Goal: Check status: Check status

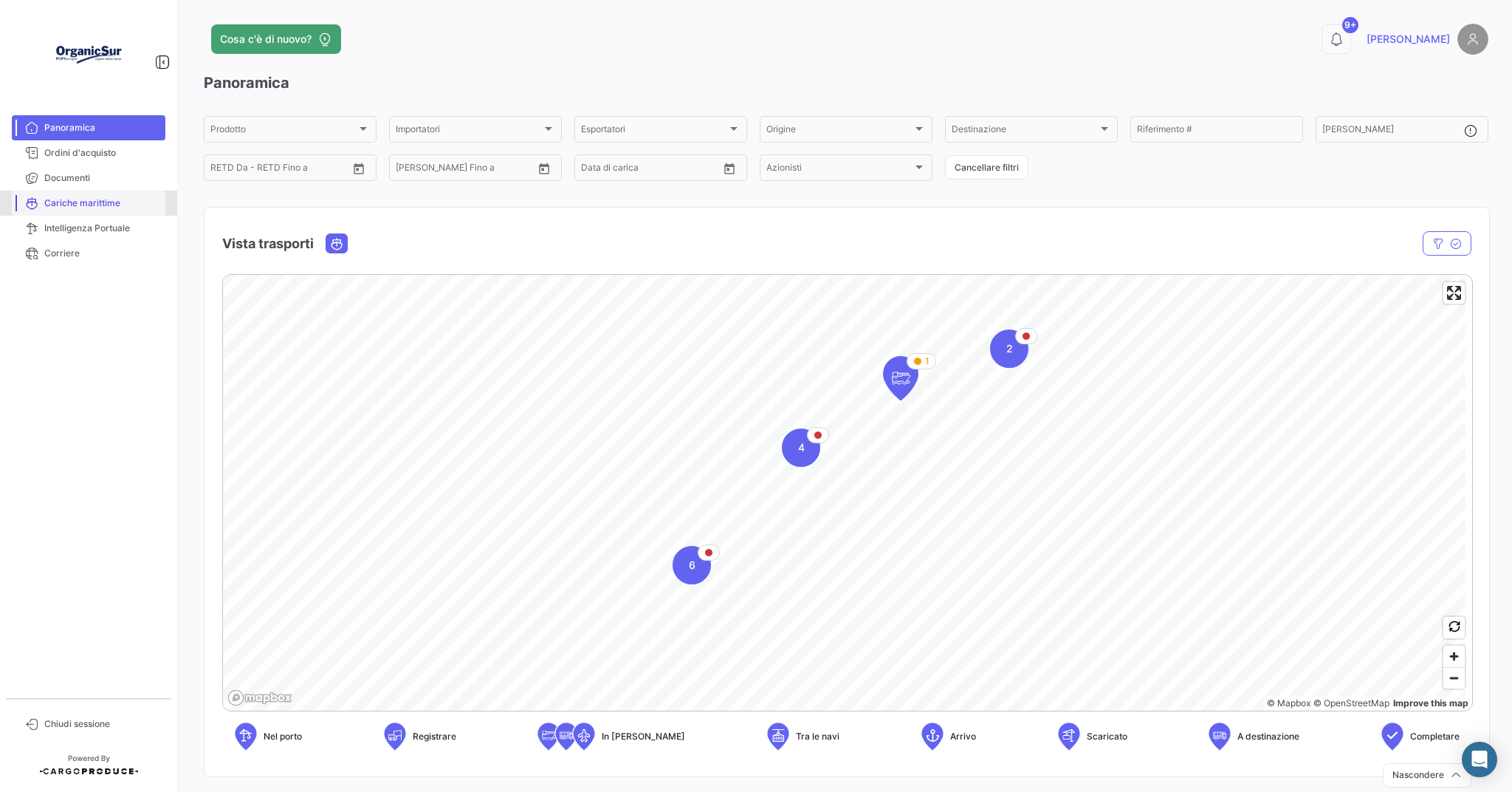
click at [65, 202] on span "Cariche marittime" at bounding box center [102, 203] width 115 height 14
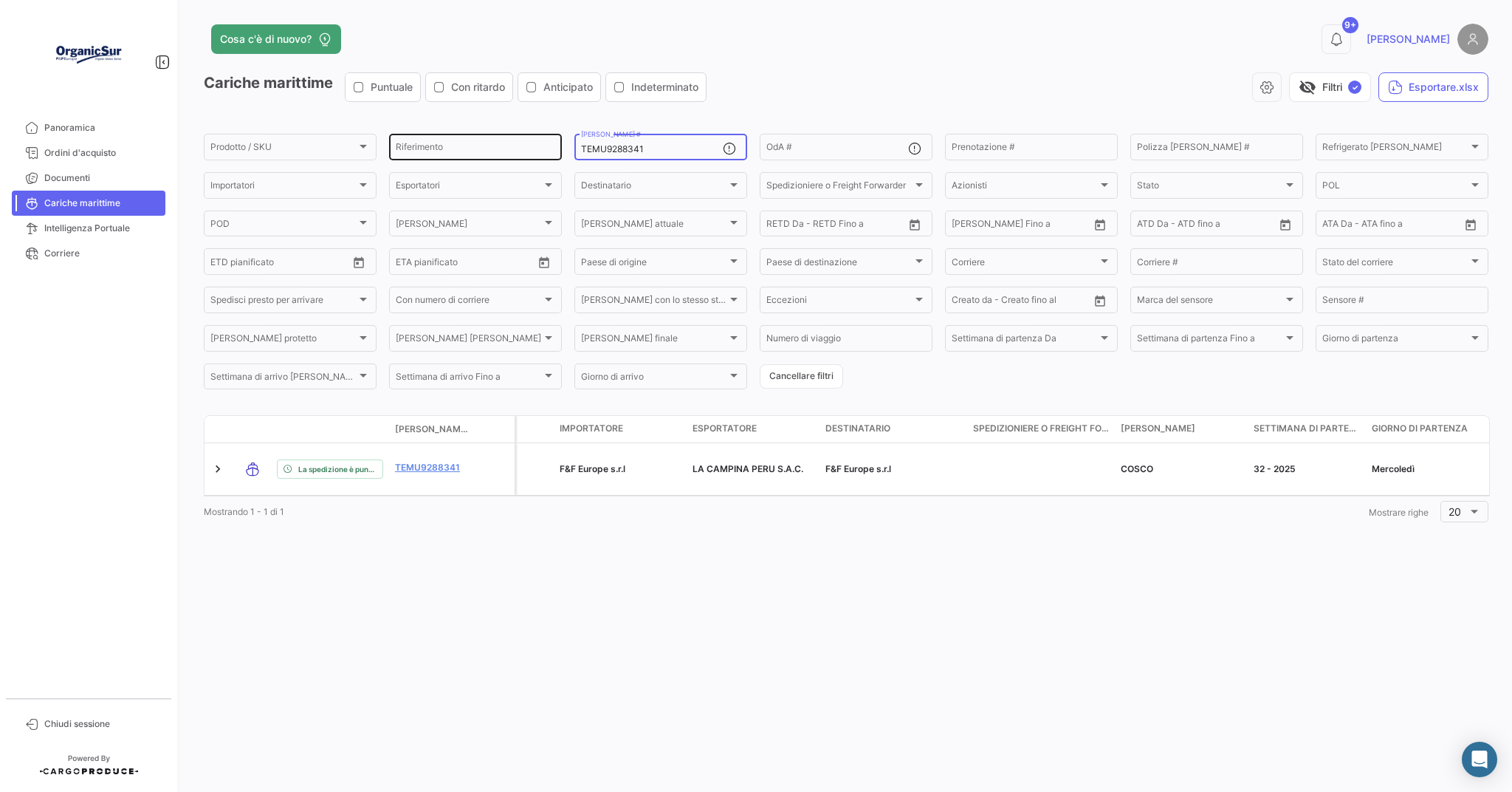
drag, startPoint x: 674, startPoint y: 151, endPoint x: 554, endPoint y: 135, distance: 121.1
click at [0, 0] on div "Prodotto / SKU Prodotto / SKU Riferimento TEMU9288341 [PERSON_NAME] # OdA # Pre…" at bounding box center [0, 0] width 0 height 0
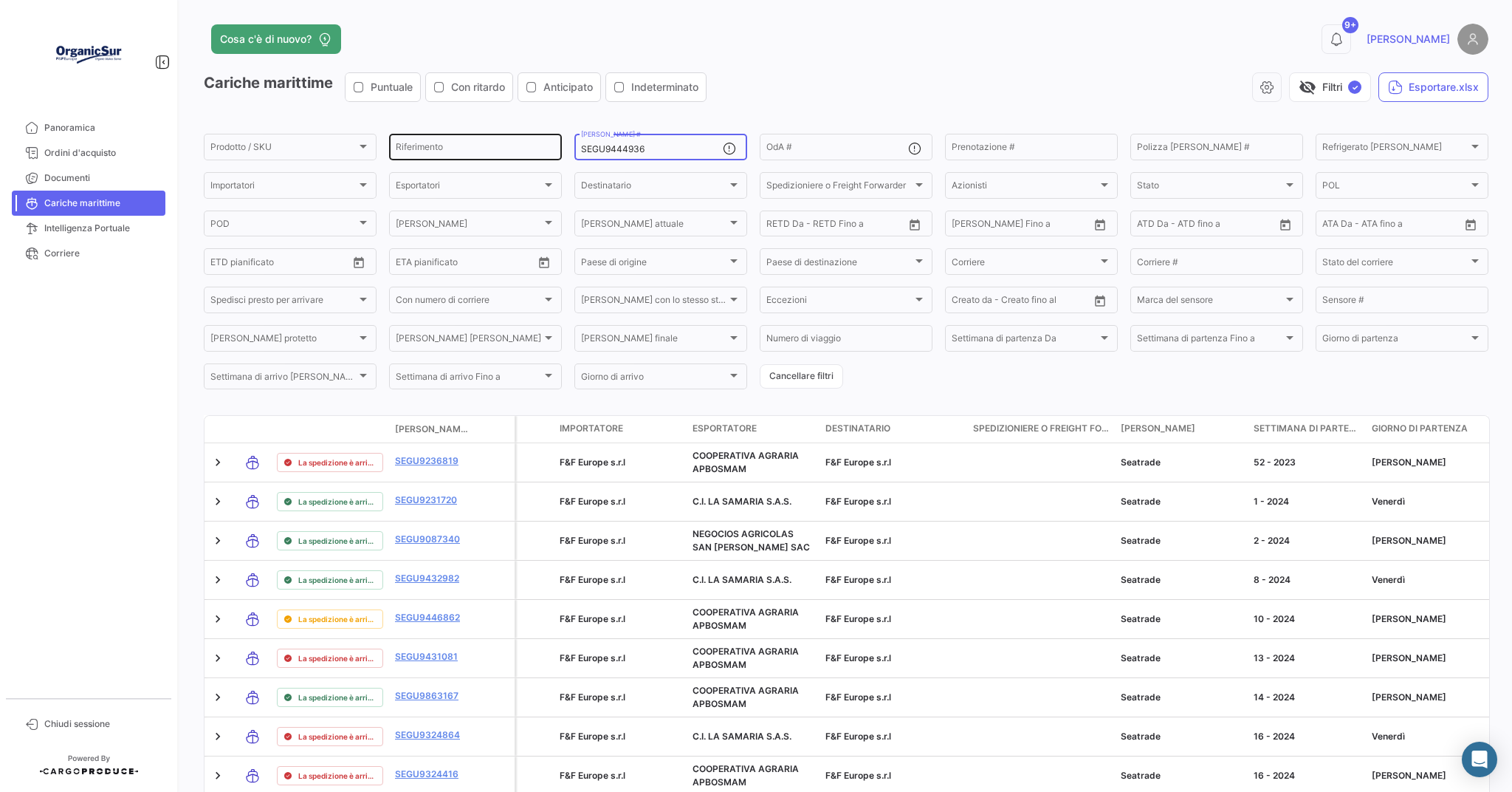
type input "SEGU9444936"
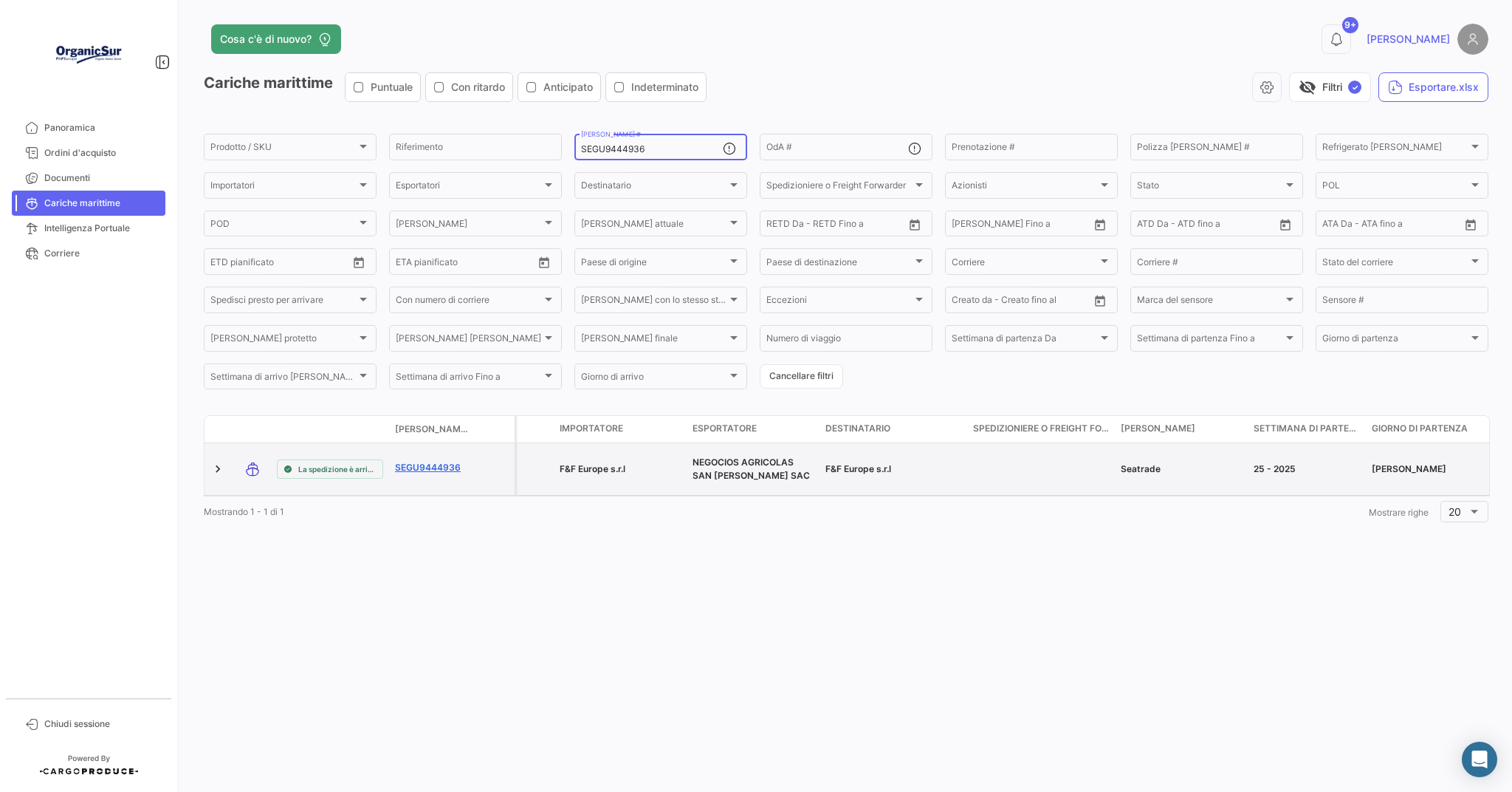
click at [446, 473] on link "SEGU9444936" at bounding box center [434, 468] width 77 height 14
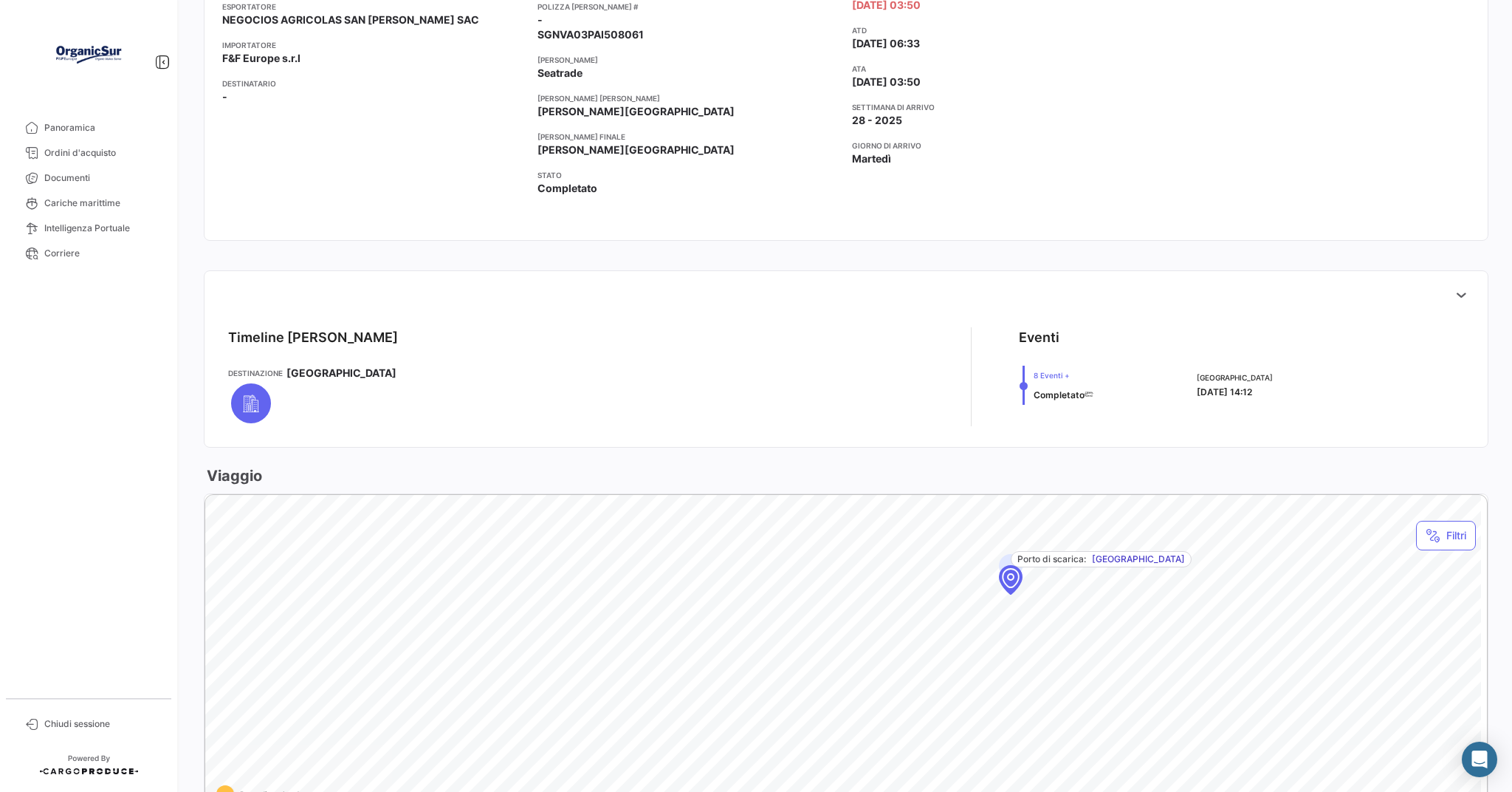
scroll to position [655, 0]
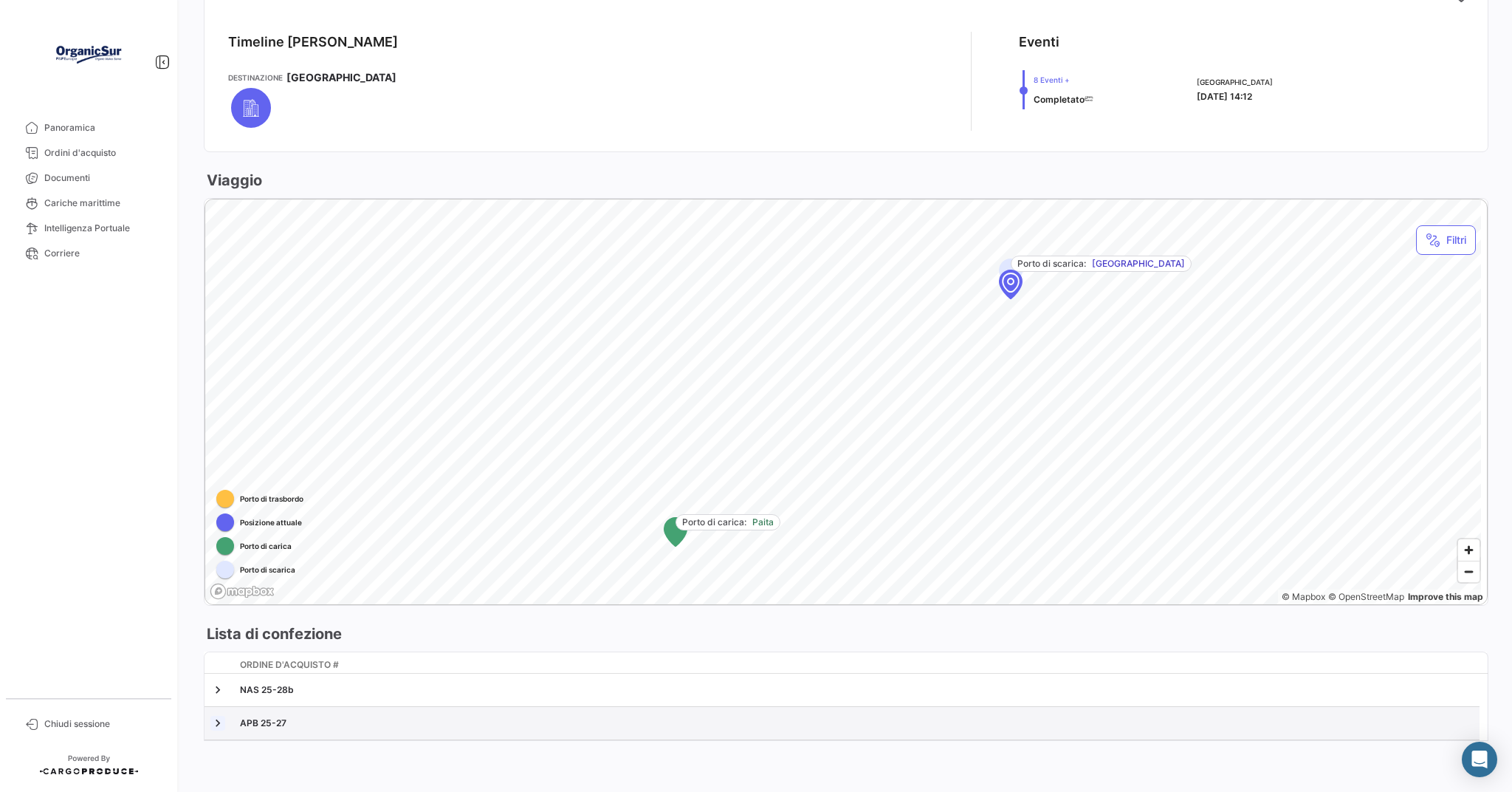
click at [218, 720] on link at bounding box center [218, 723] width 15 height 15
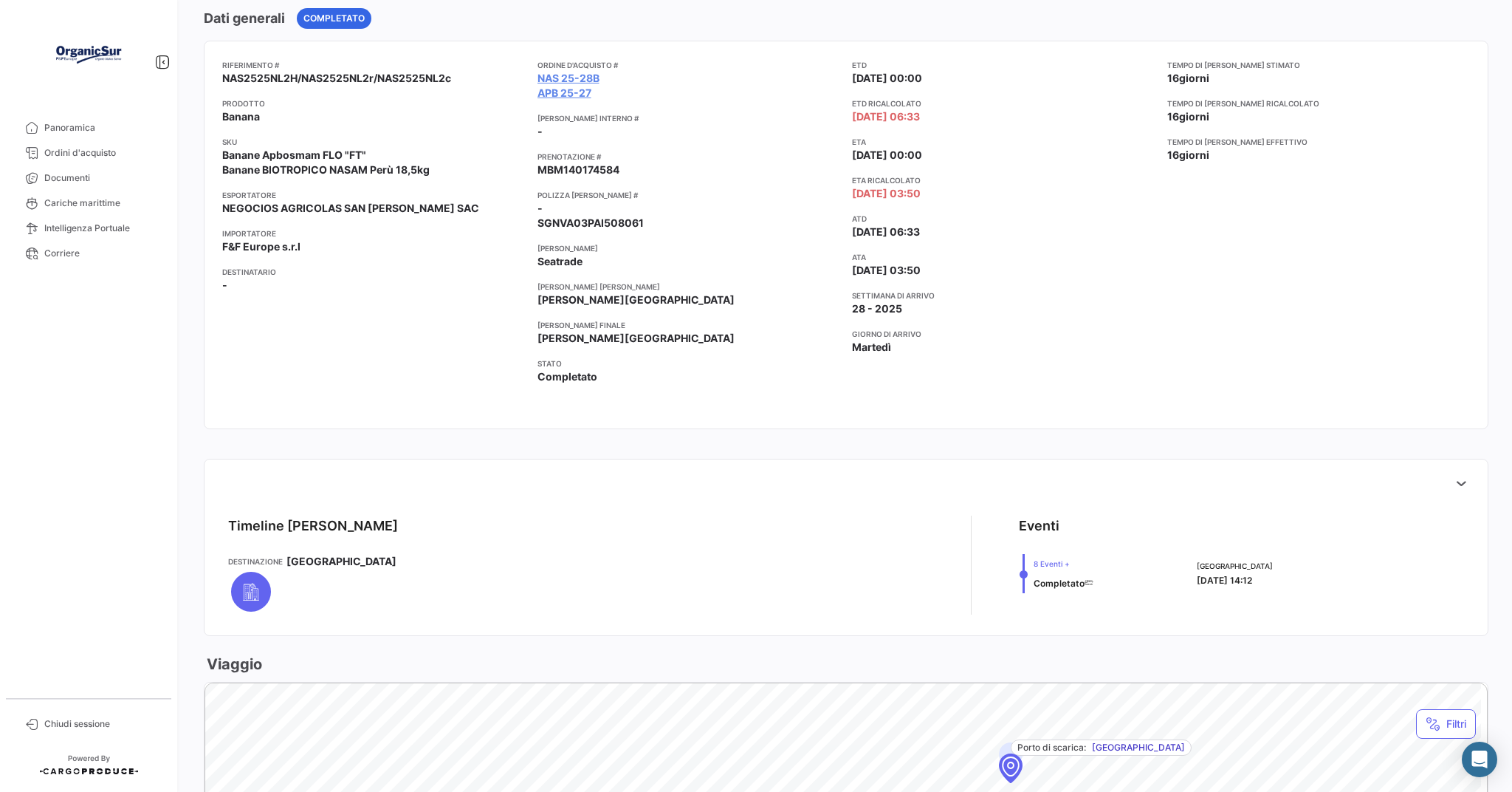
scroll to position [0, 0]
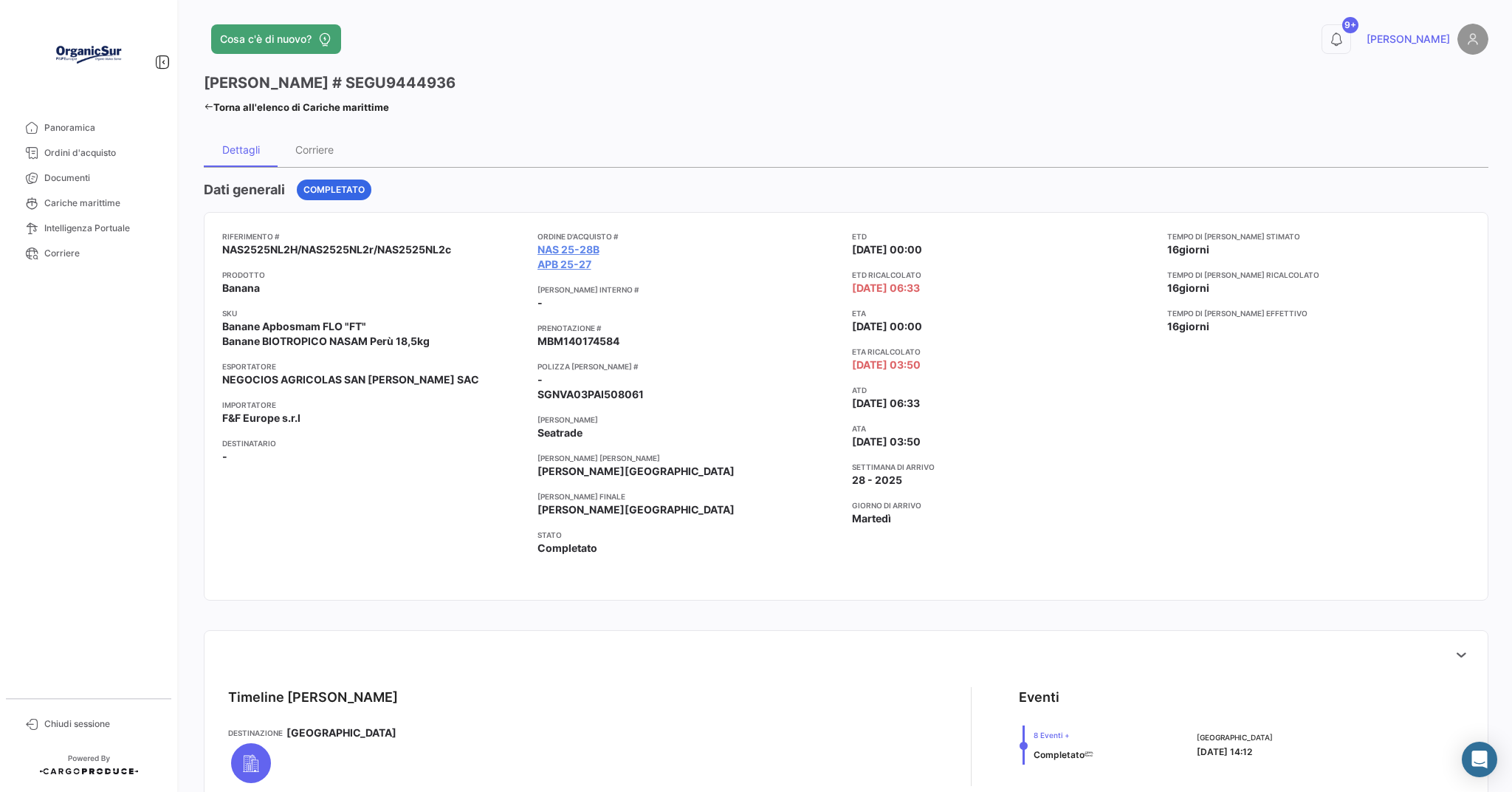
click at [558, 267] on mat-tooltip-component "NAS 25-28b" at bounding box center [567, 278] width 93 height 42
click at [582, 263] on link "APB 25-27" at bounding box center [564, 264] width 54 height 15
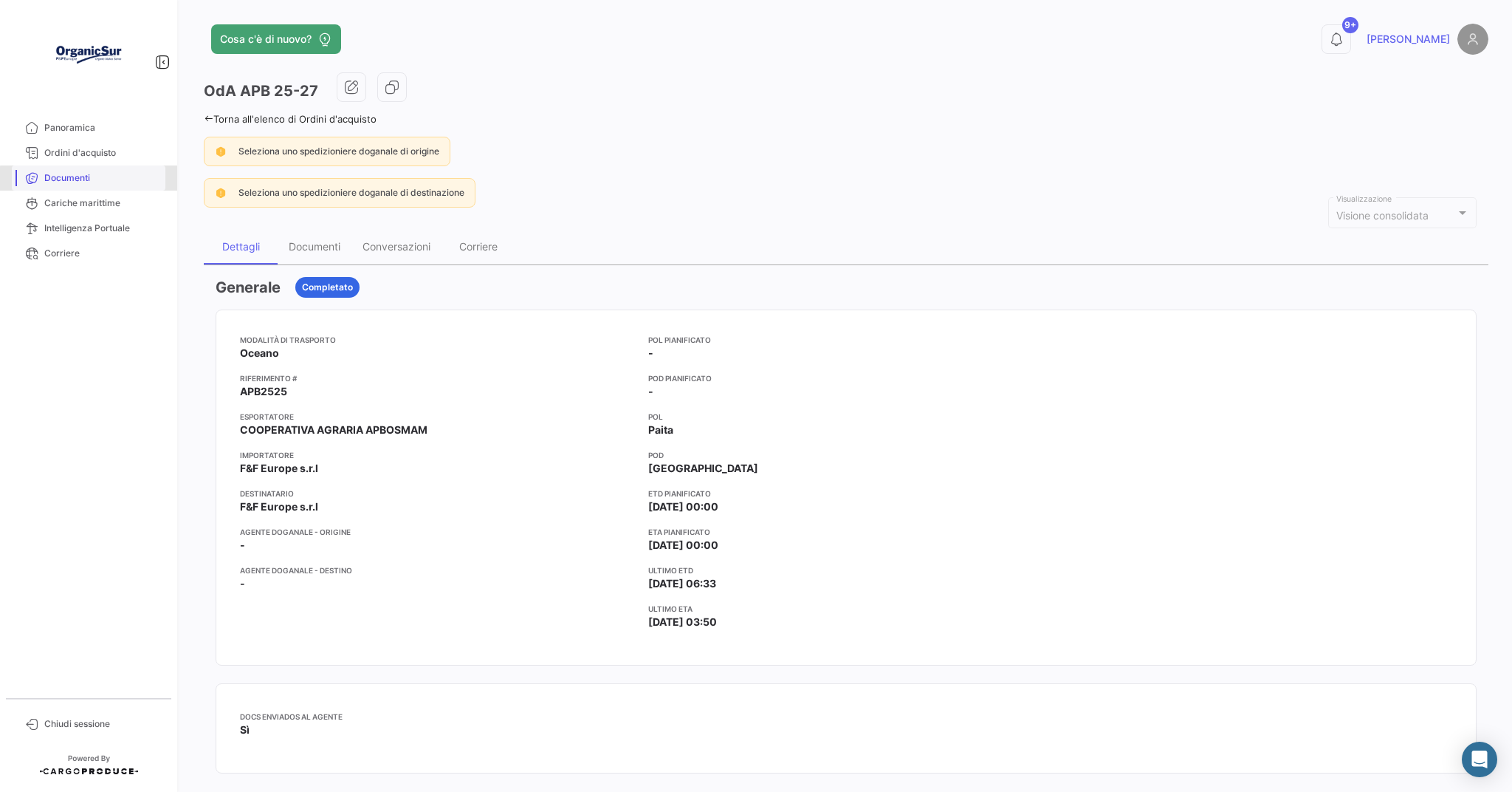
click at [103, 184] on span "Documenti" at bounding box center [102, 178] width 115 height 14
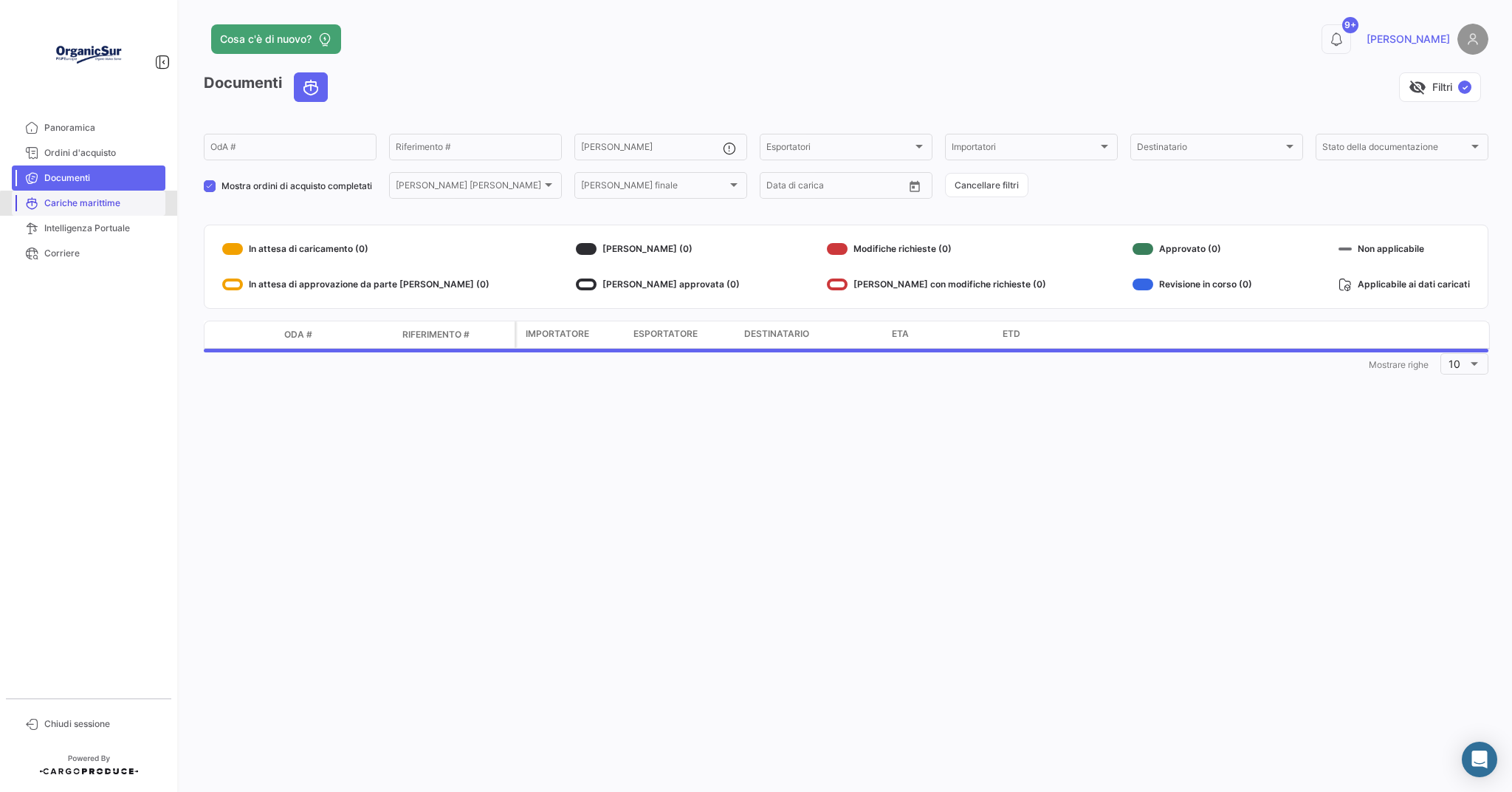
click at [107, 206] on span "Cariche marittime" at bounding box center [102, 203] width 115 height 14
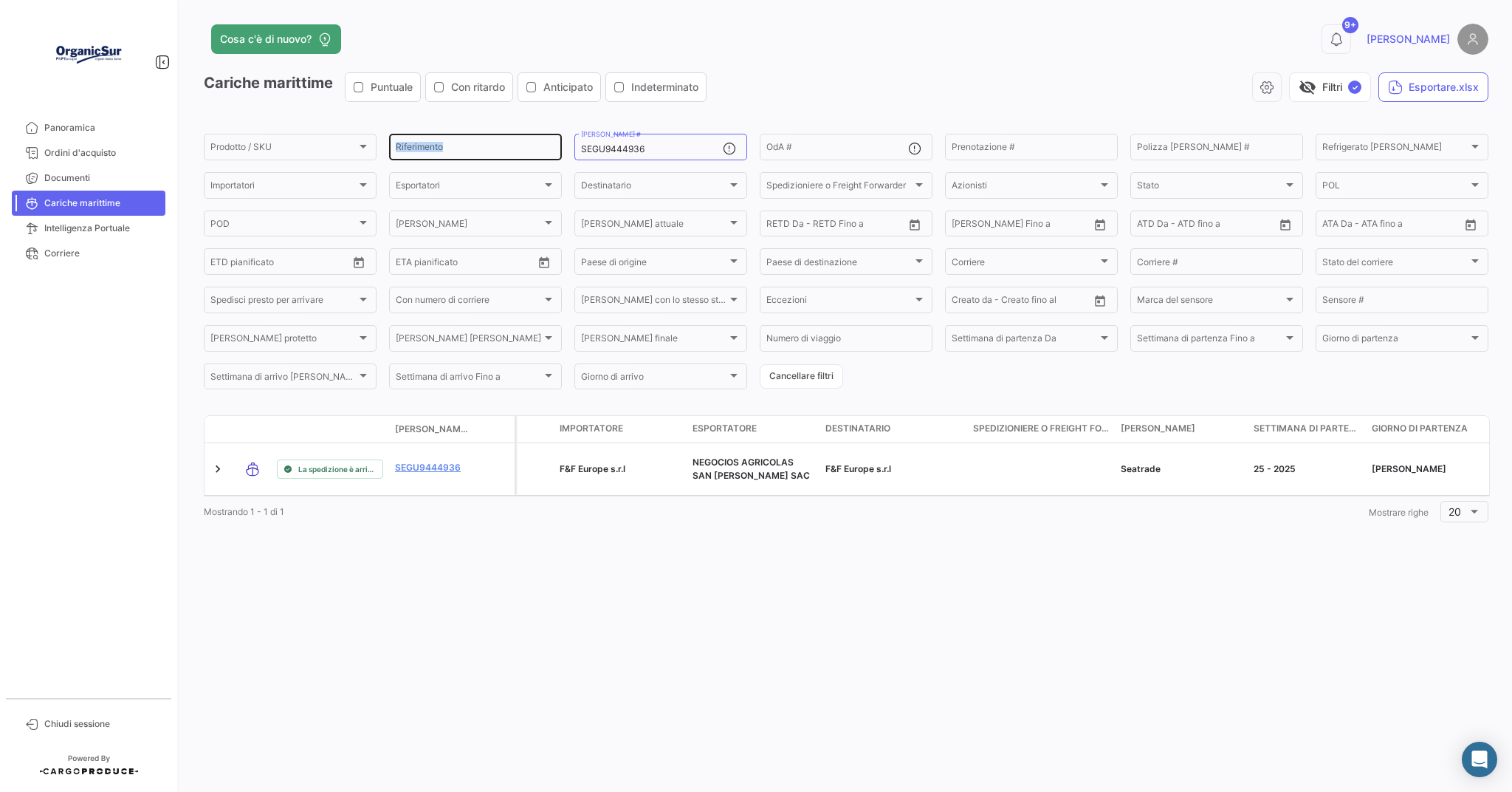
drag, startPoint x: 668, startPoint y: 142, endPoint x: 544, endPoint y: 154, distance: 124.6
click at [0, 0] on div "Prodotto / SKU Prodotto / SKU Riferimento SEGU9444936 [PERSON_NAME] # OdA # Pre…" at bounding box center [0, 0] width 0 height 0
click at [617, 153] on input "SEGU9444936" at bounding box center [652, 149] width 141 height 11
drag, startPoint x: 665, startPoint y: 151, endPoint x: 582, endPoint y: 149, distance: 83.0
click at [582, 149] on input "SEGU9444936" at bounding box center [652, 149] width 141 height 11
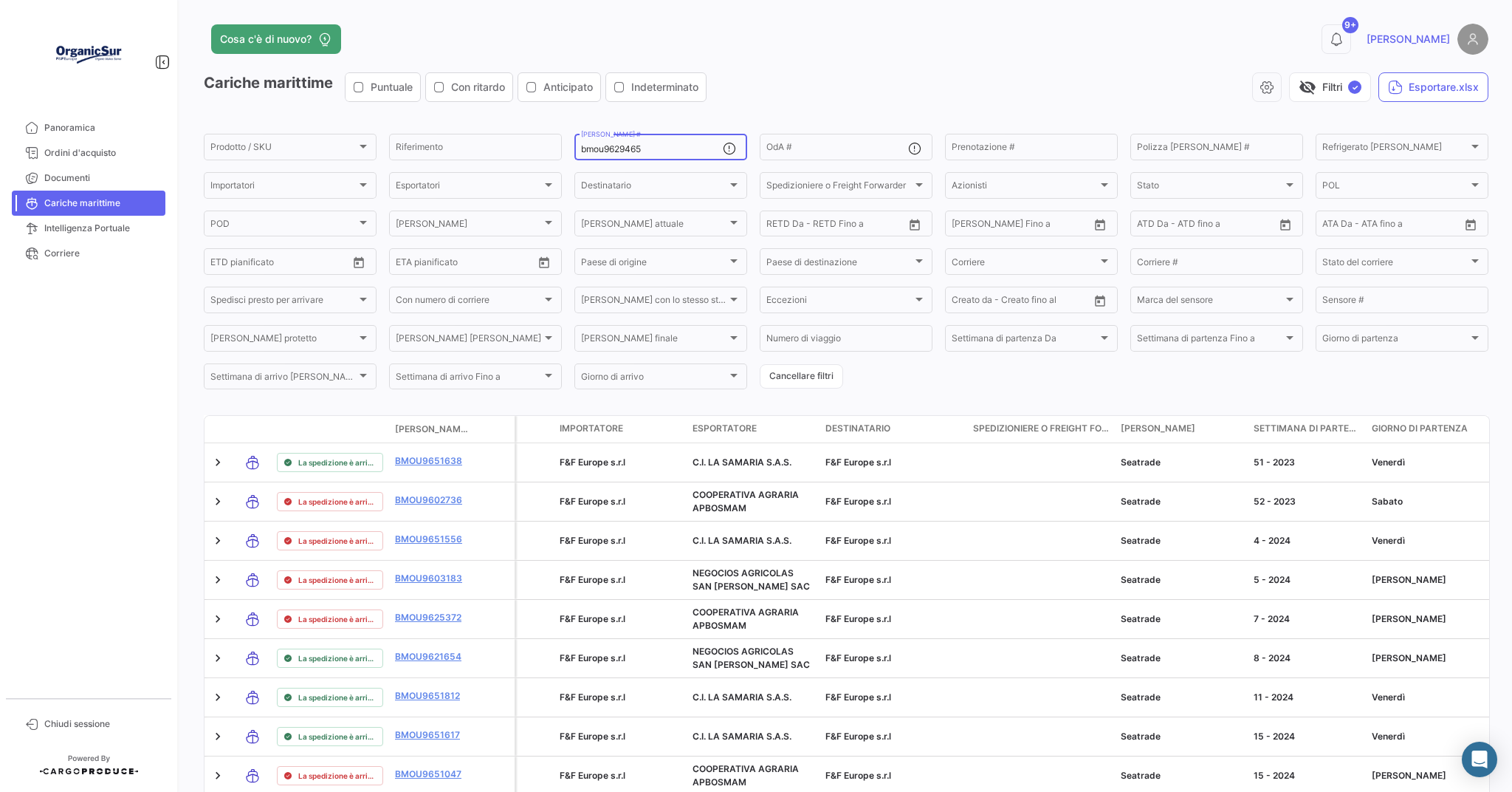
type input "bmou9629465"
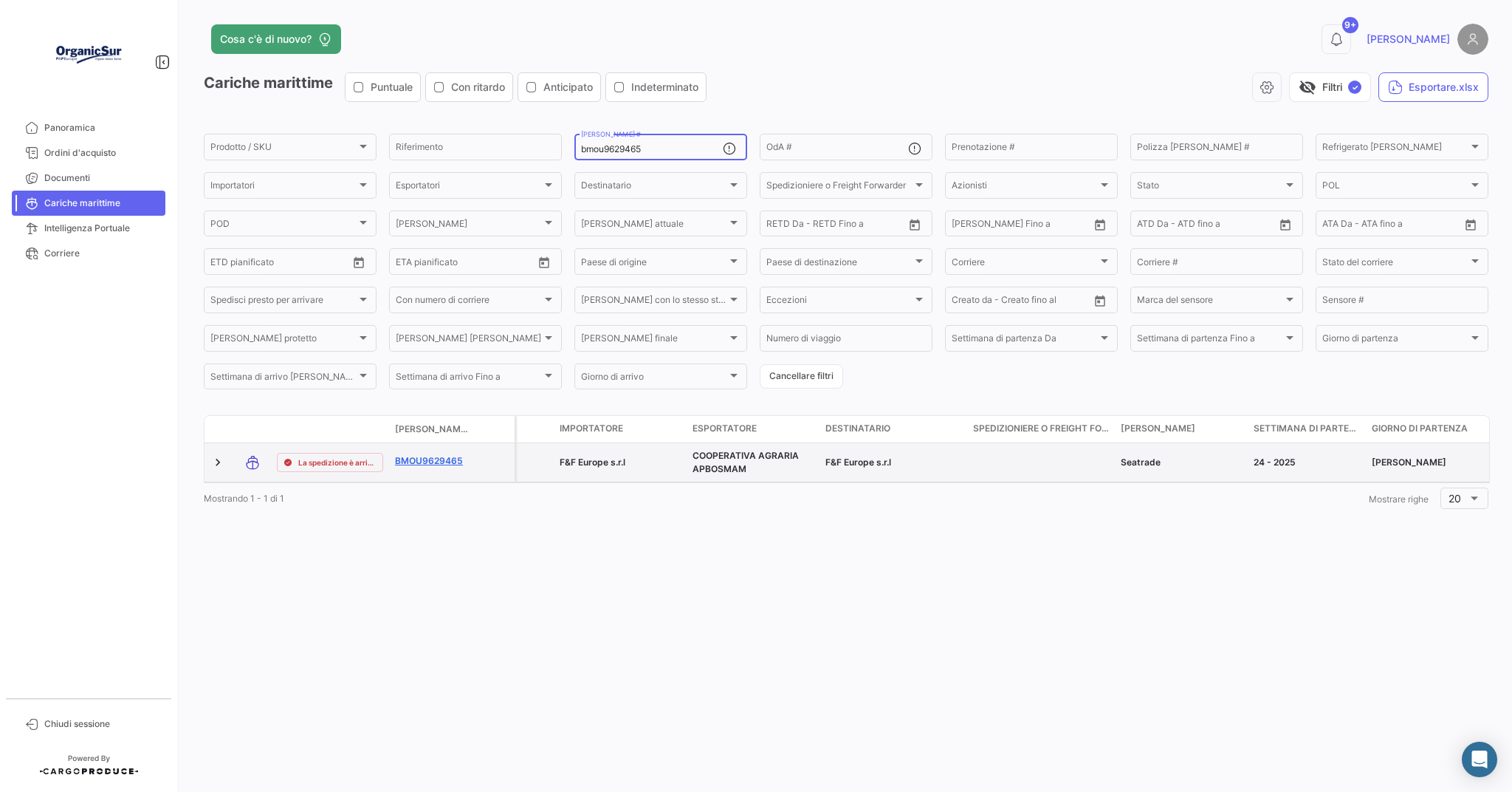
click at [435, 458] on link "BMOU9629465" at bounding box center [434, 461] width 77 height 14
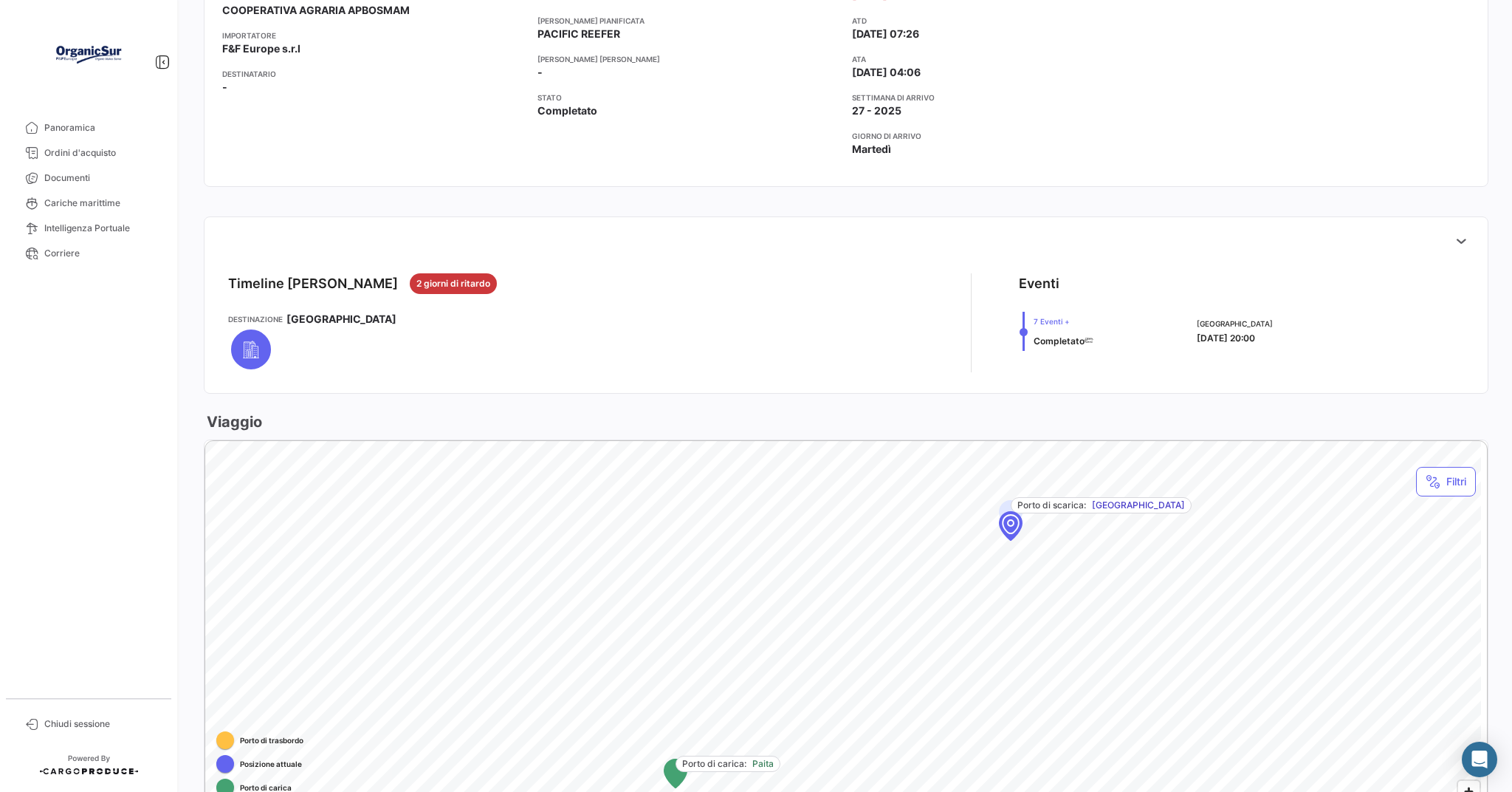
scroll to position [577, 0]
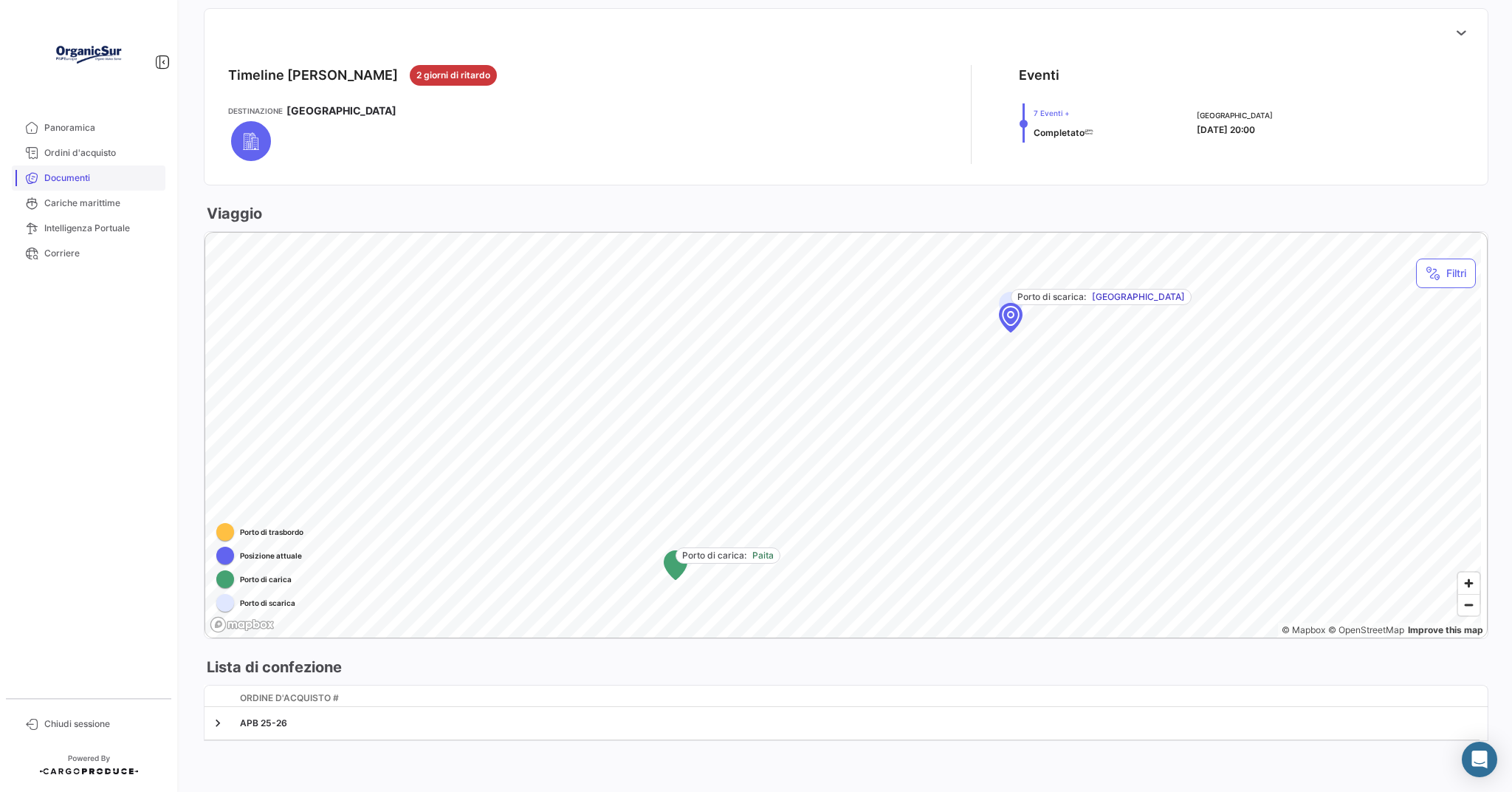
click at [76, 183] on span "Documenti" at bounding box center [102, 178] width 115 height 14
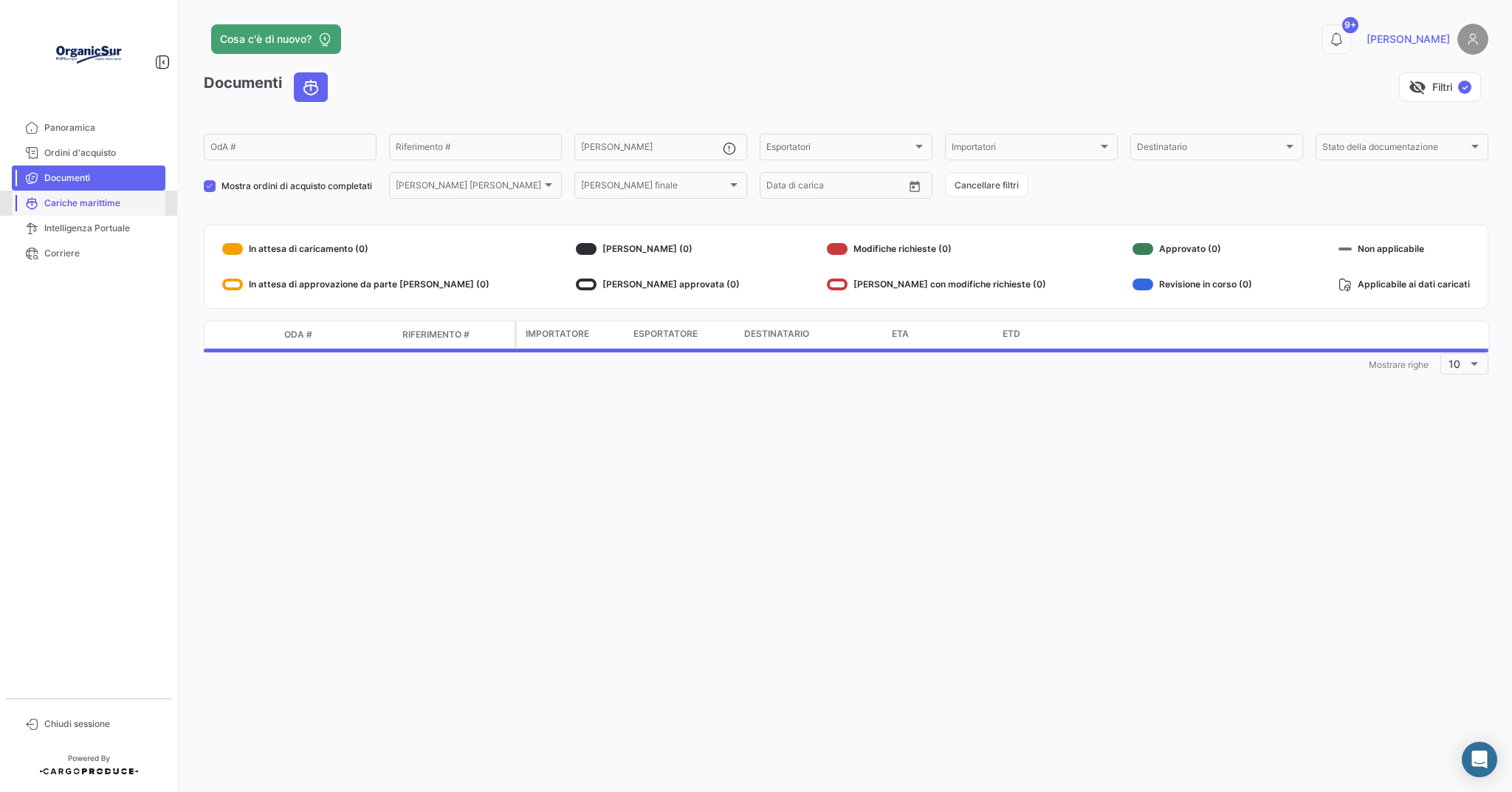
click at [113, 204] on span "Cariche marittime" at bounding box center [102, 203] width 115 height 14
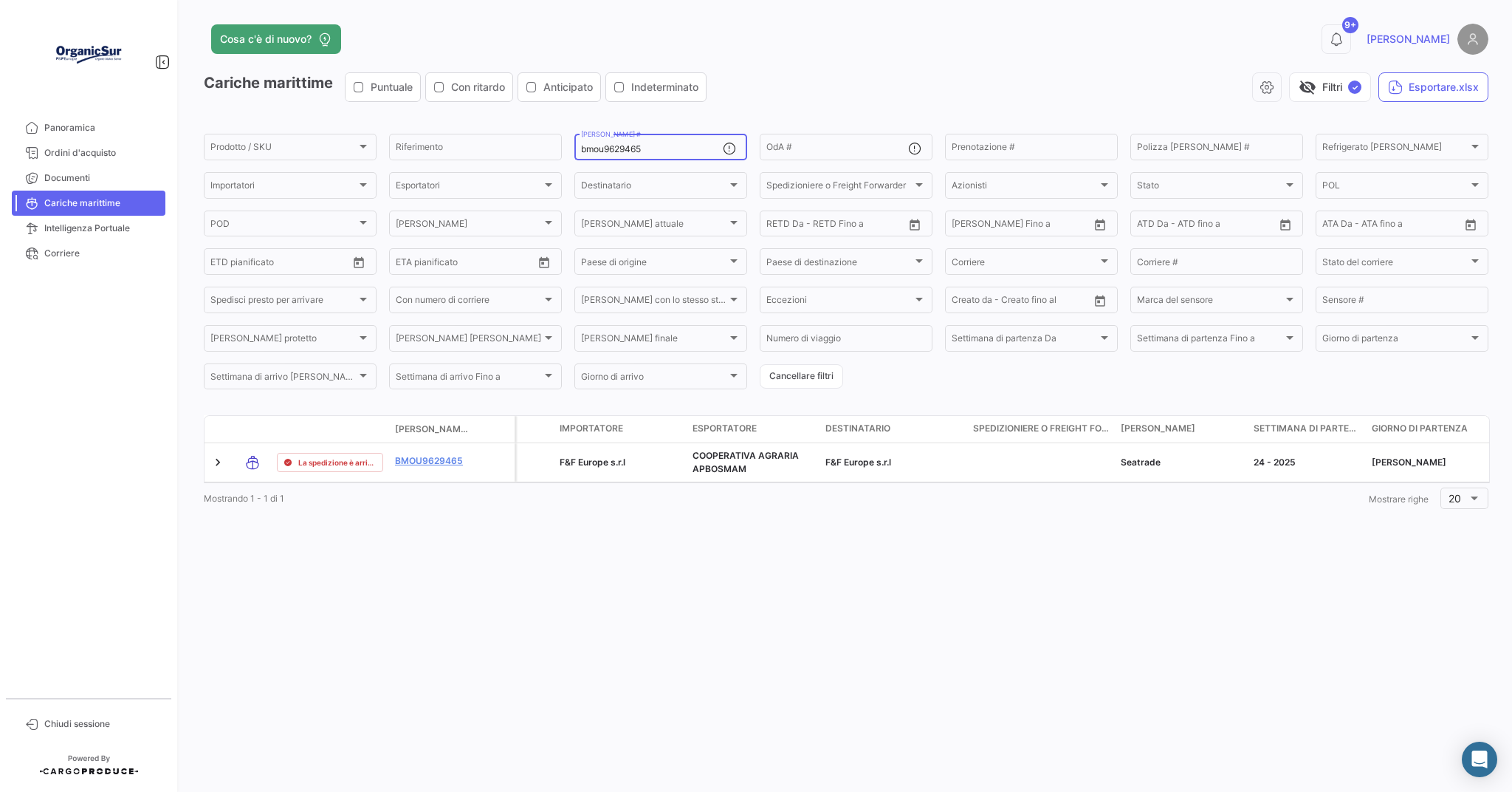
drag, startPoint x: 656, startPoint y: 145, endPoint x: 564, endPoint y: 142, distance: 92.0
click at [564, 142] on form "Prodotto / SKU Prodotto / SKU Riferimento bmou9629465 [PERSON_NAME] # OdA # Pre…" at bounding box center [846, 261] width 1285 height 260
type input "caiu5579181"
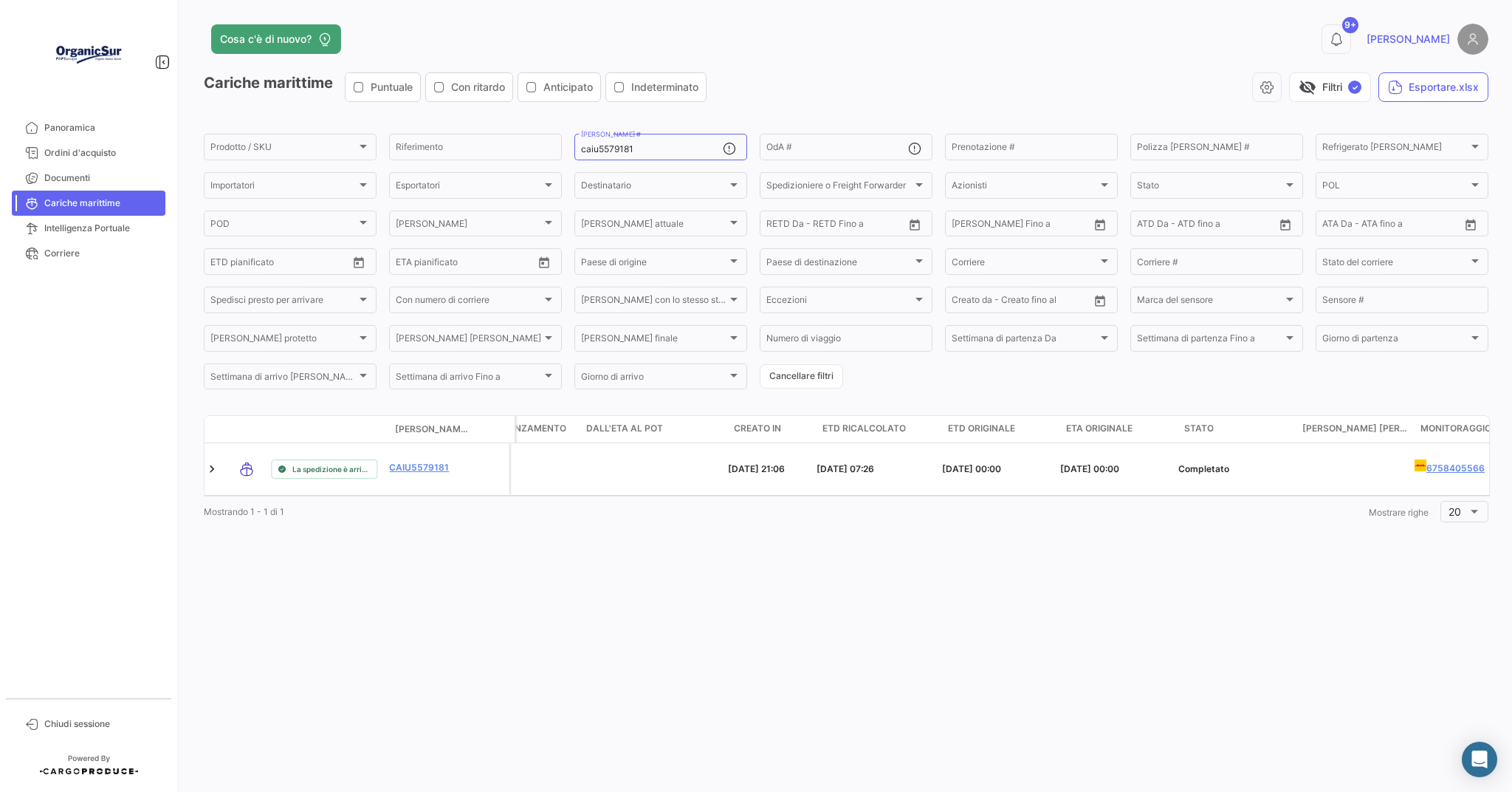
scroll to position [0, 1532]
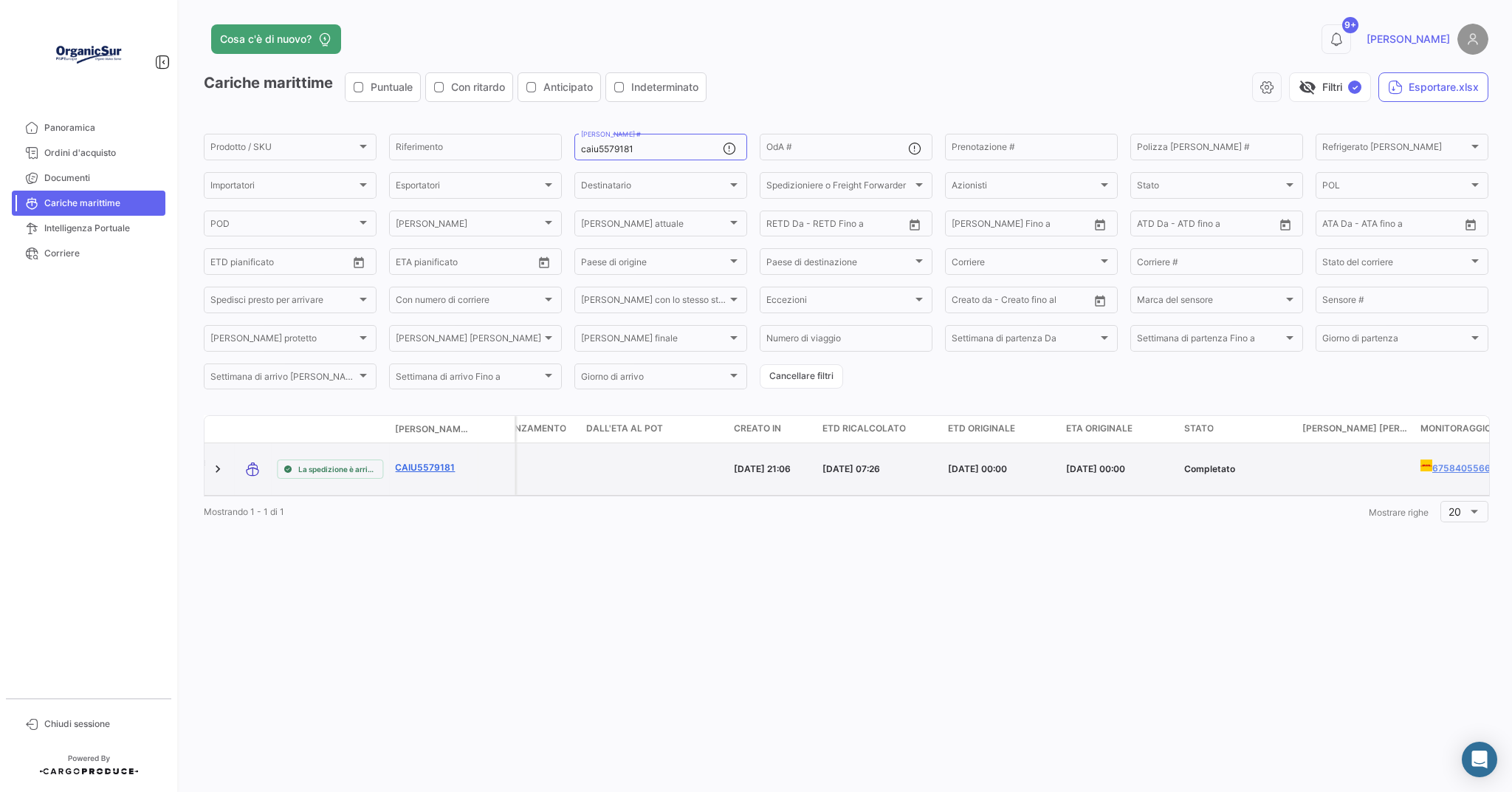
click at [405, 465] on link "CAIU5579181" at bounding box center [434, 468] width 77 height 14
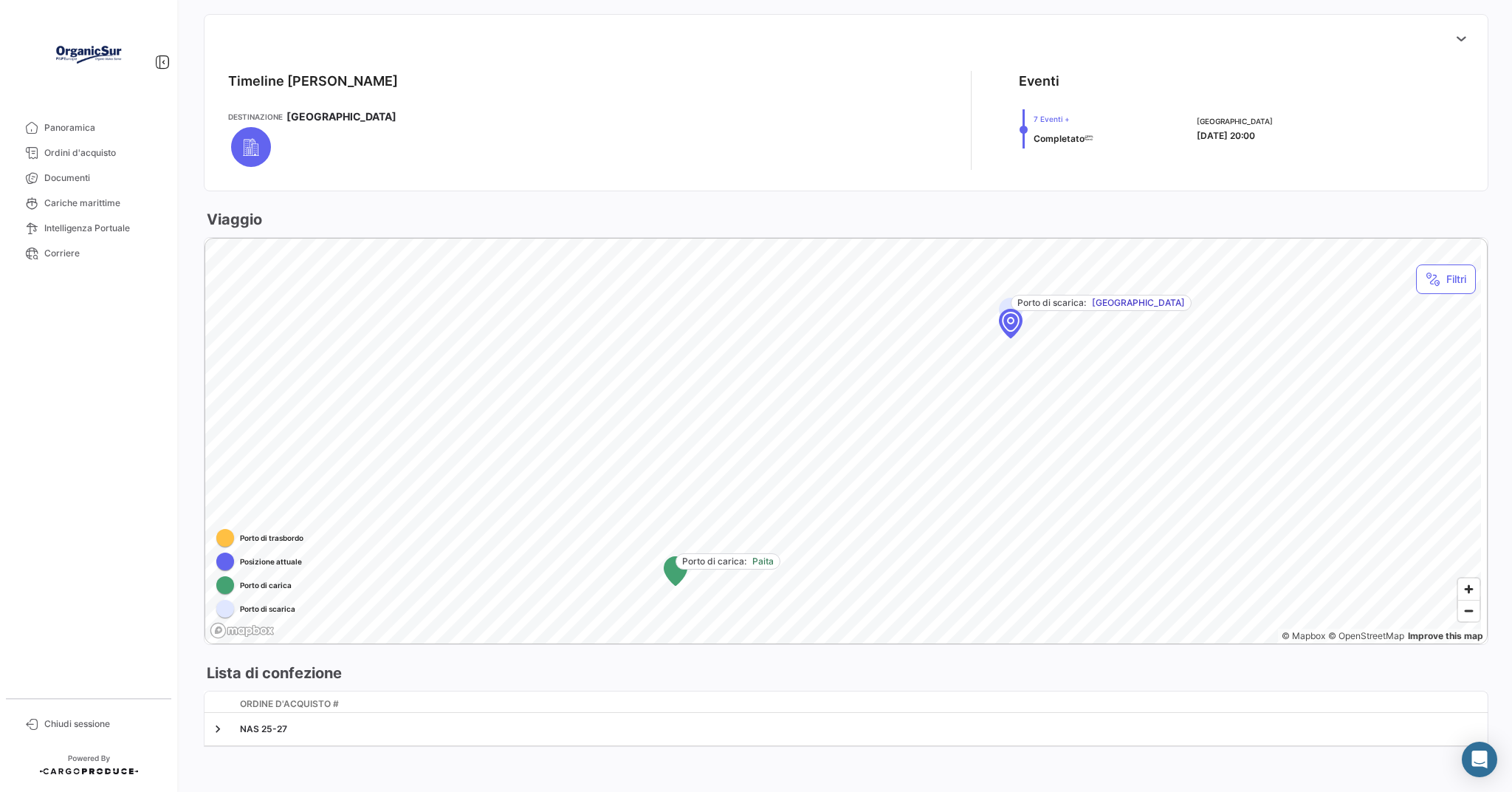
scroll to position [592, 0]
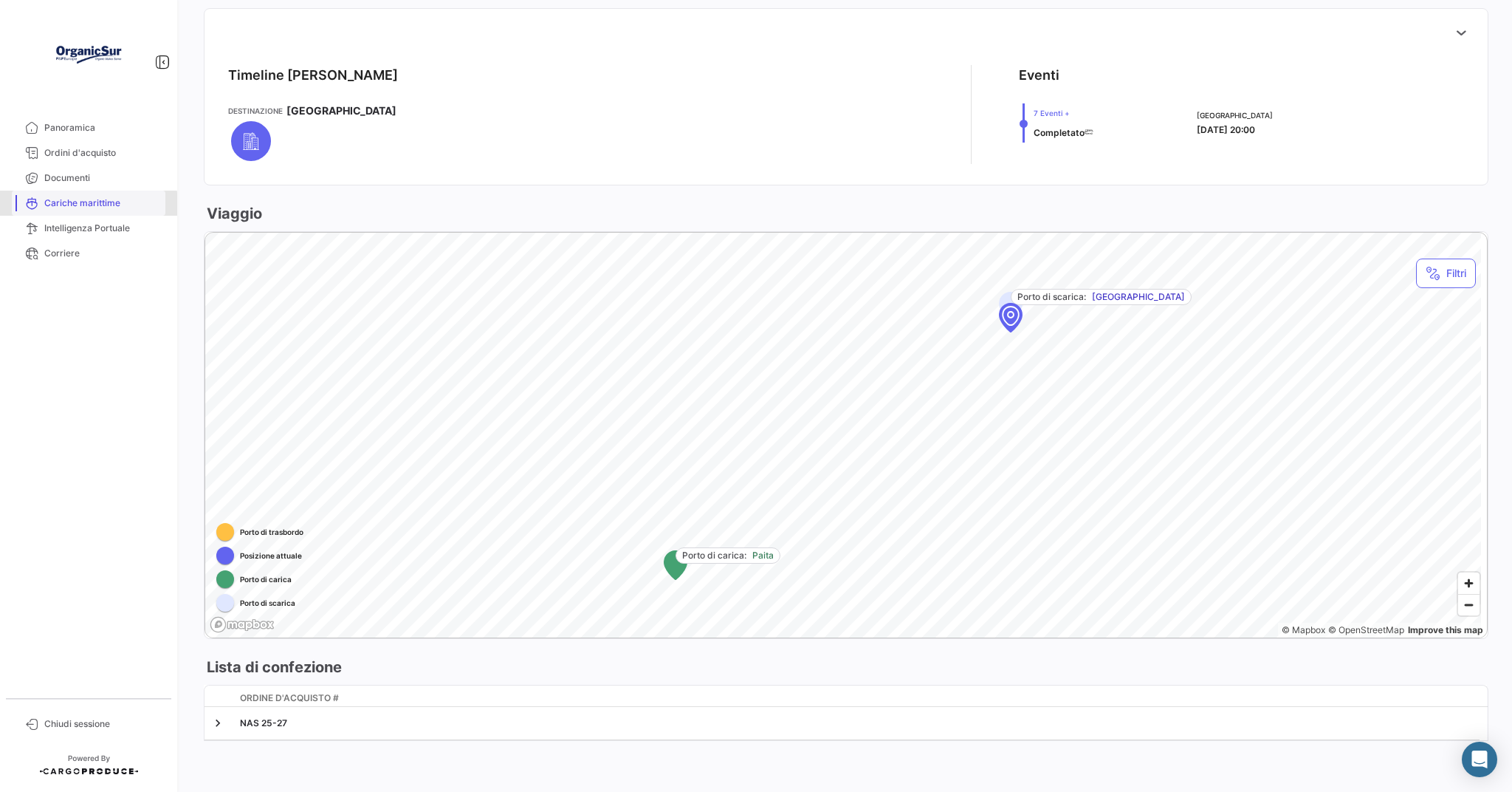
click at [65, 206] on span "Cariche marittime" at bounding box center [102, 203] width 115 height 14
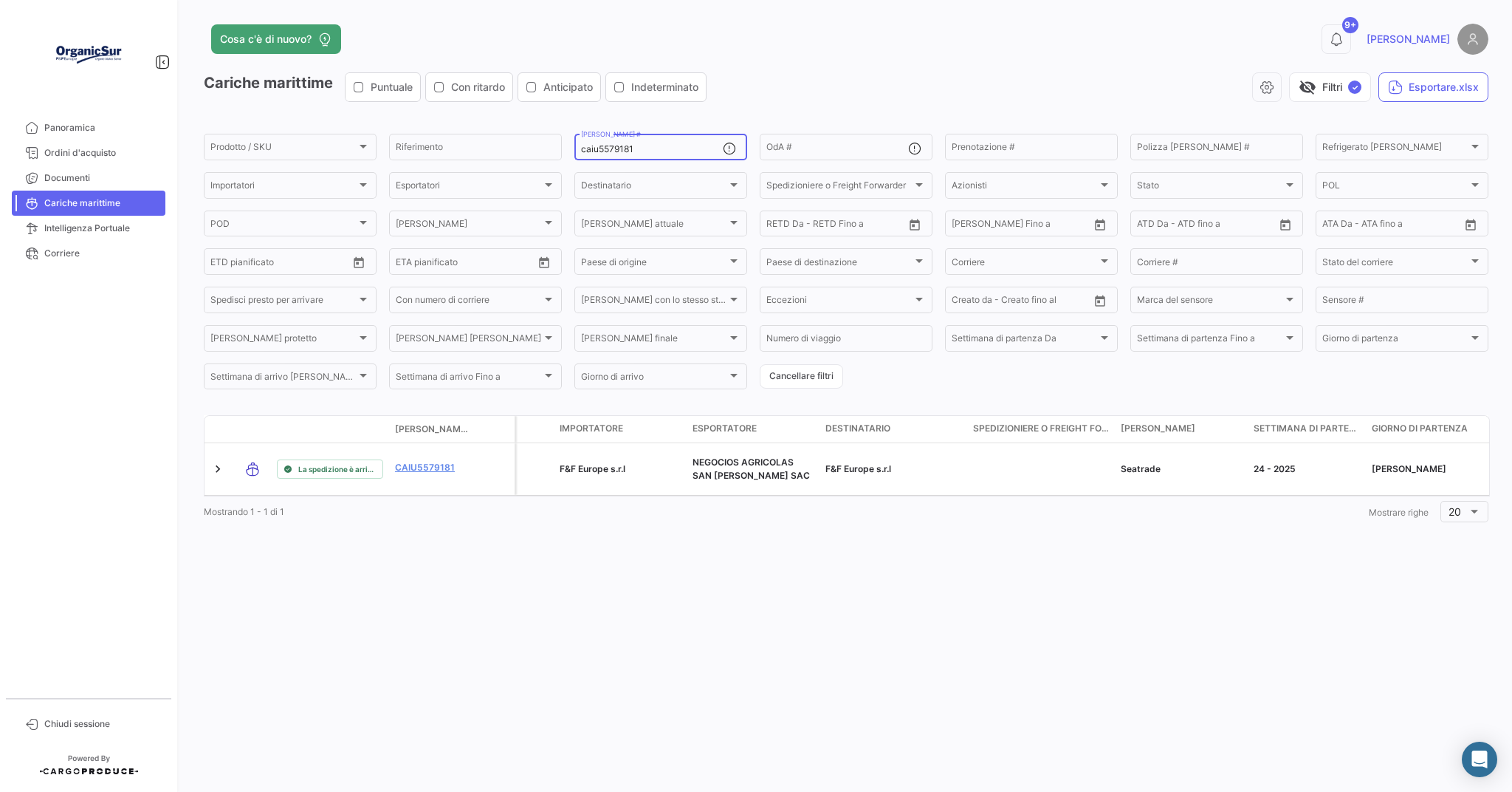
drag, startPoint x: 613, startPoint y: 148, endPoint x: 672, endPoint y: 154, distance: 59.3
click at [672, 154] on input "caiu5579181" at bounding box center [652, 149] width 141 height 11
type input "caiu5561789"
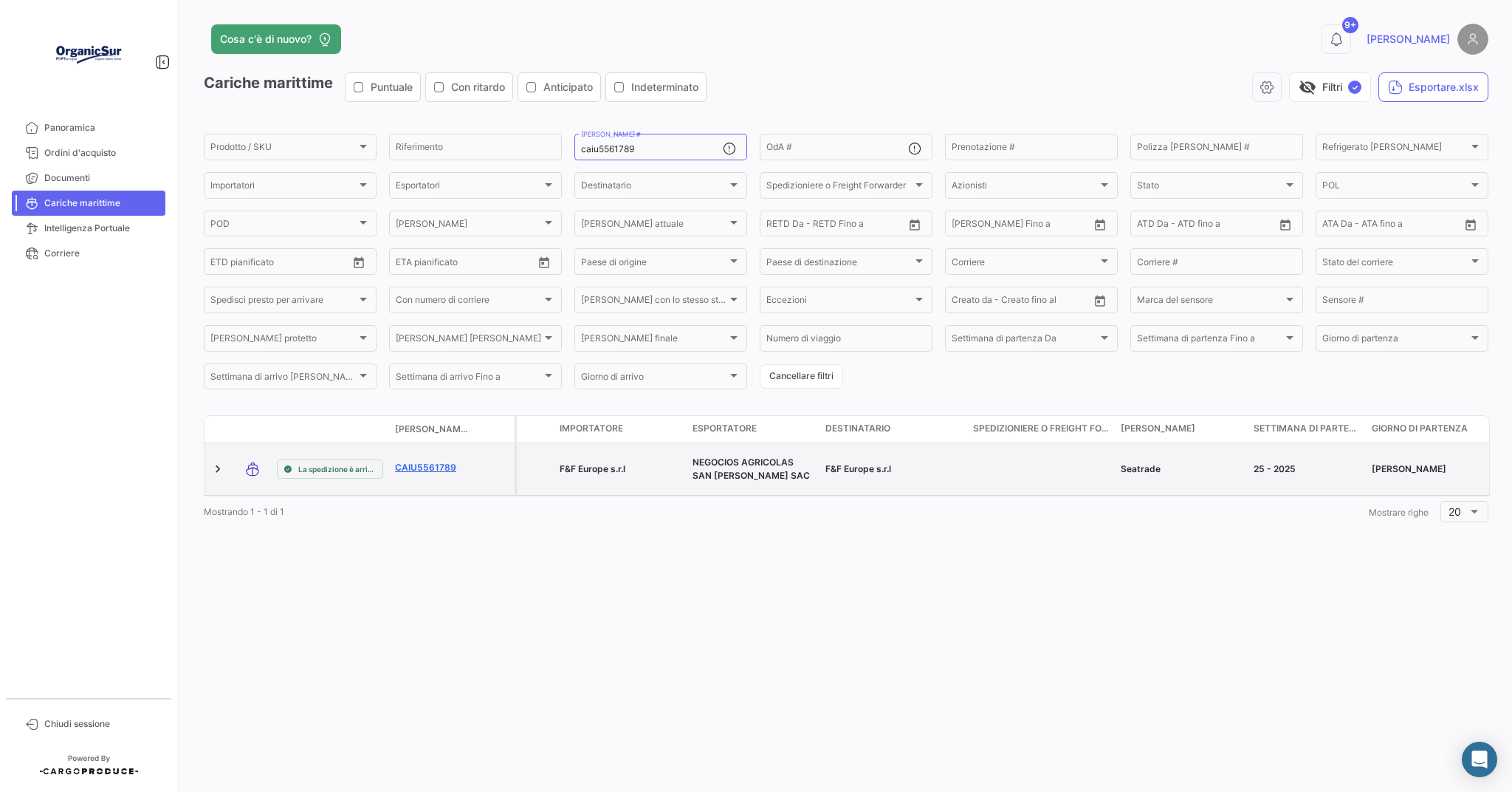
click at [414, 471] on link "CAIU5561789" at bounding box center [434, 468] width 77 height 14
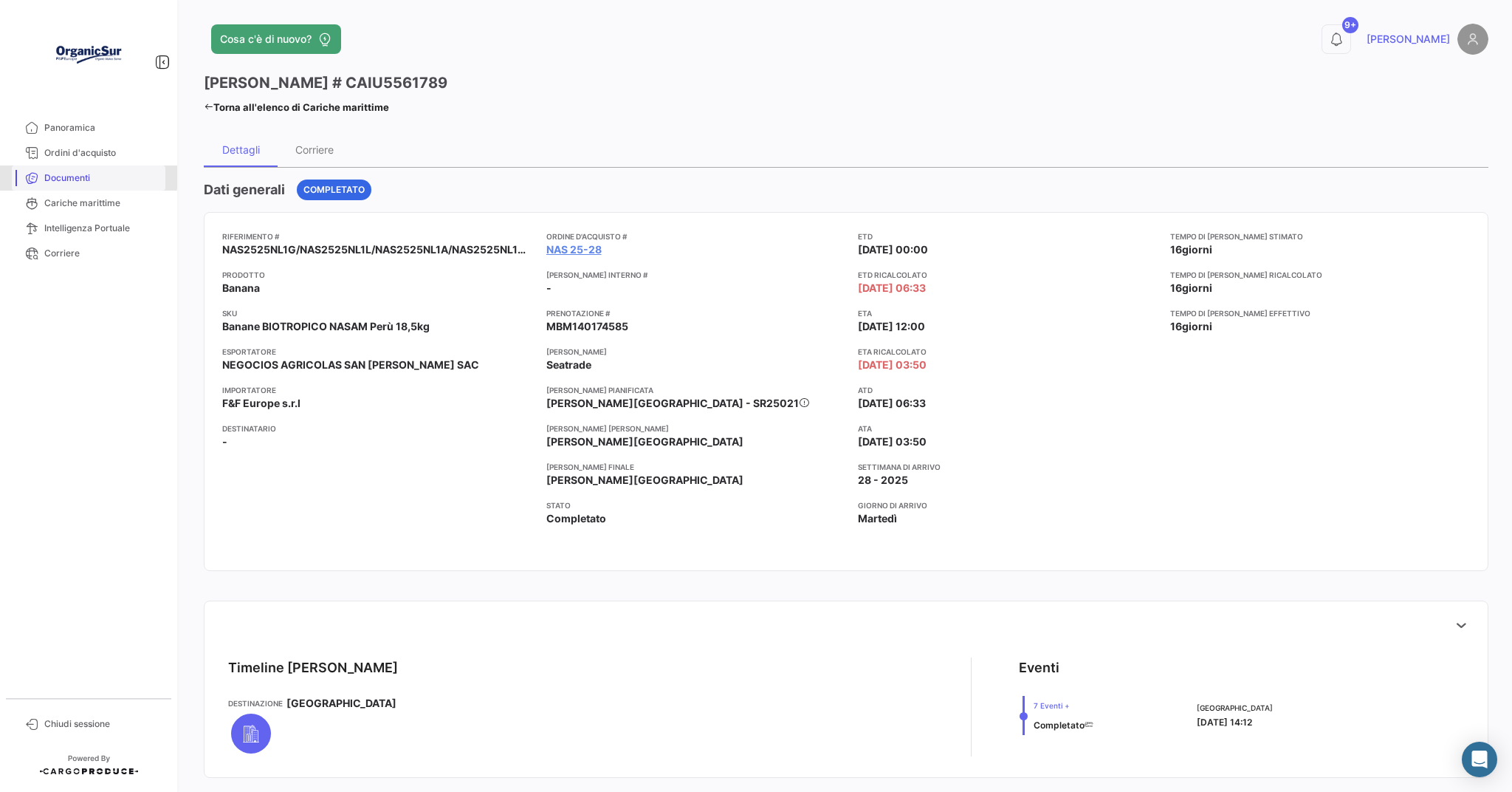
click at [50, 175] on span "Documenti" at bounding box center [102, 178] width 115 height 14
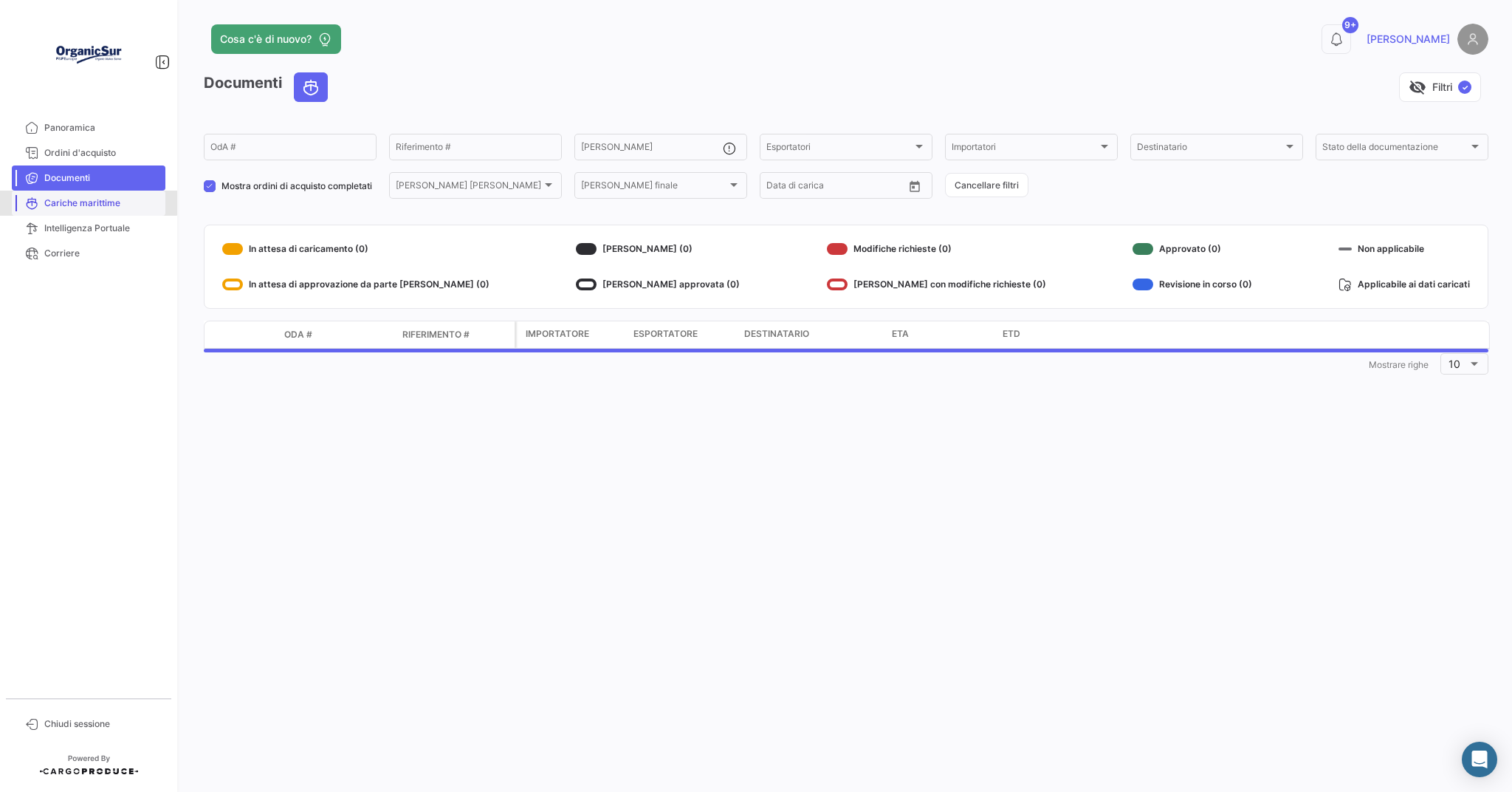
click at [68, 202] on span "Cariche marittime" at bounding box center [102, 203] width 115 height 14
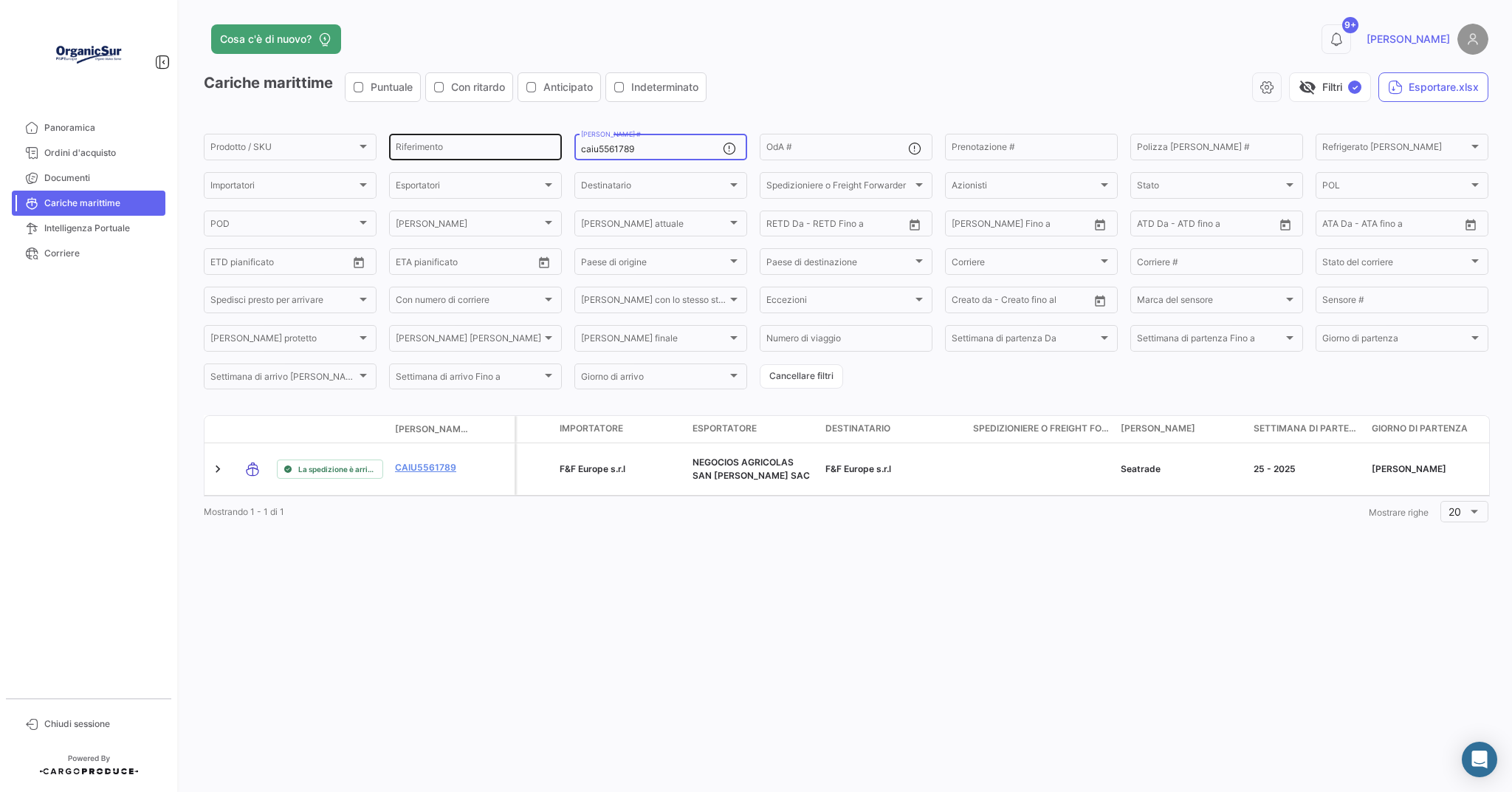
drag, startPoint x: 646, startPoint y: 151, endPoint x: 559, endPoint y: 142, distance: 87.5
click at [0, 0] on div "Prodotto / SKU Prodotto / SKU Riferimento caiu5561789 [PERSON_NAME] # OdA # Pre…" at bounding box center [0, 0] width 0 height 0
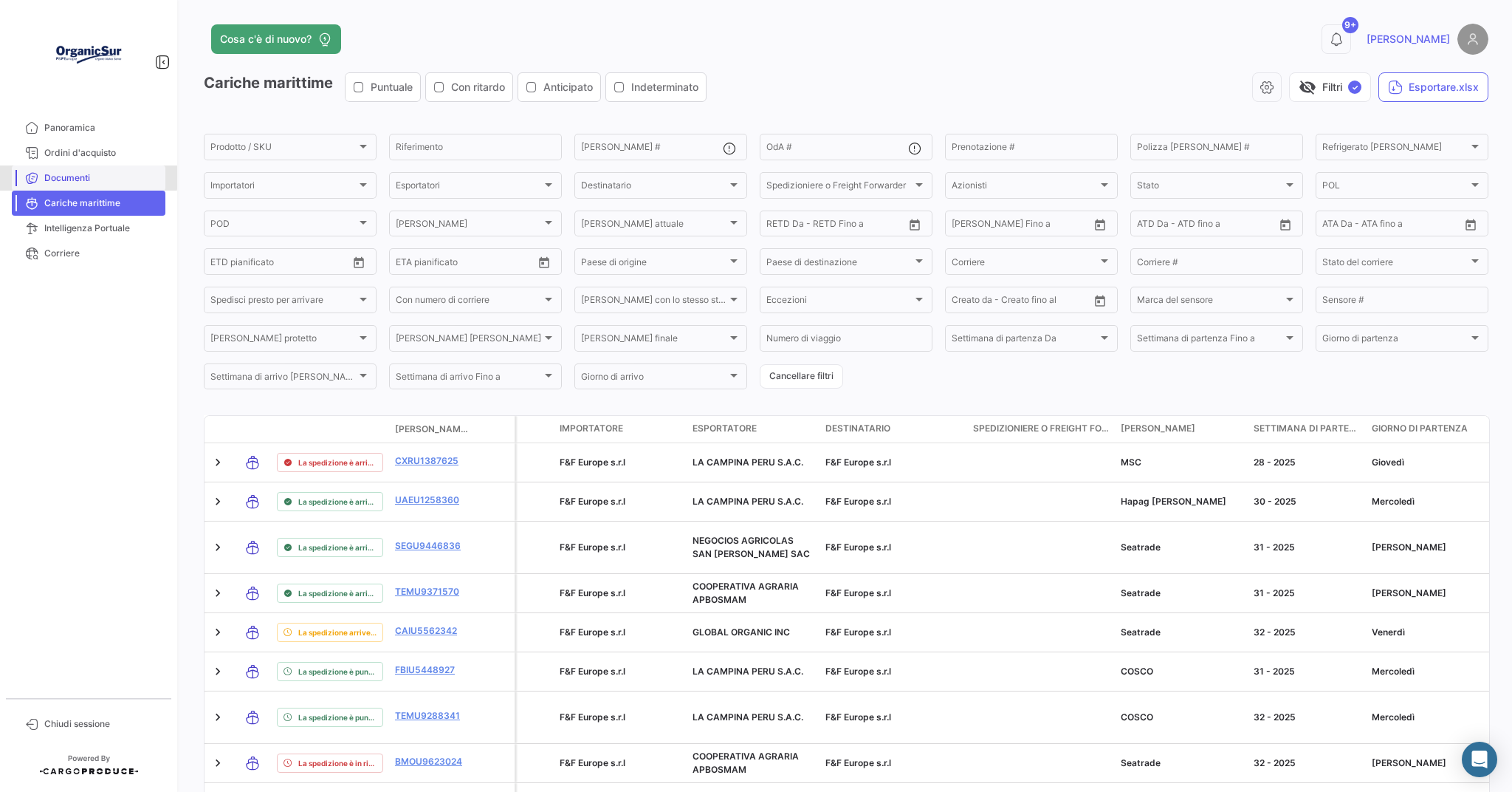
click at [76, 176] on span "Documenti" at bounding box center [102, 178] width 115 height 14
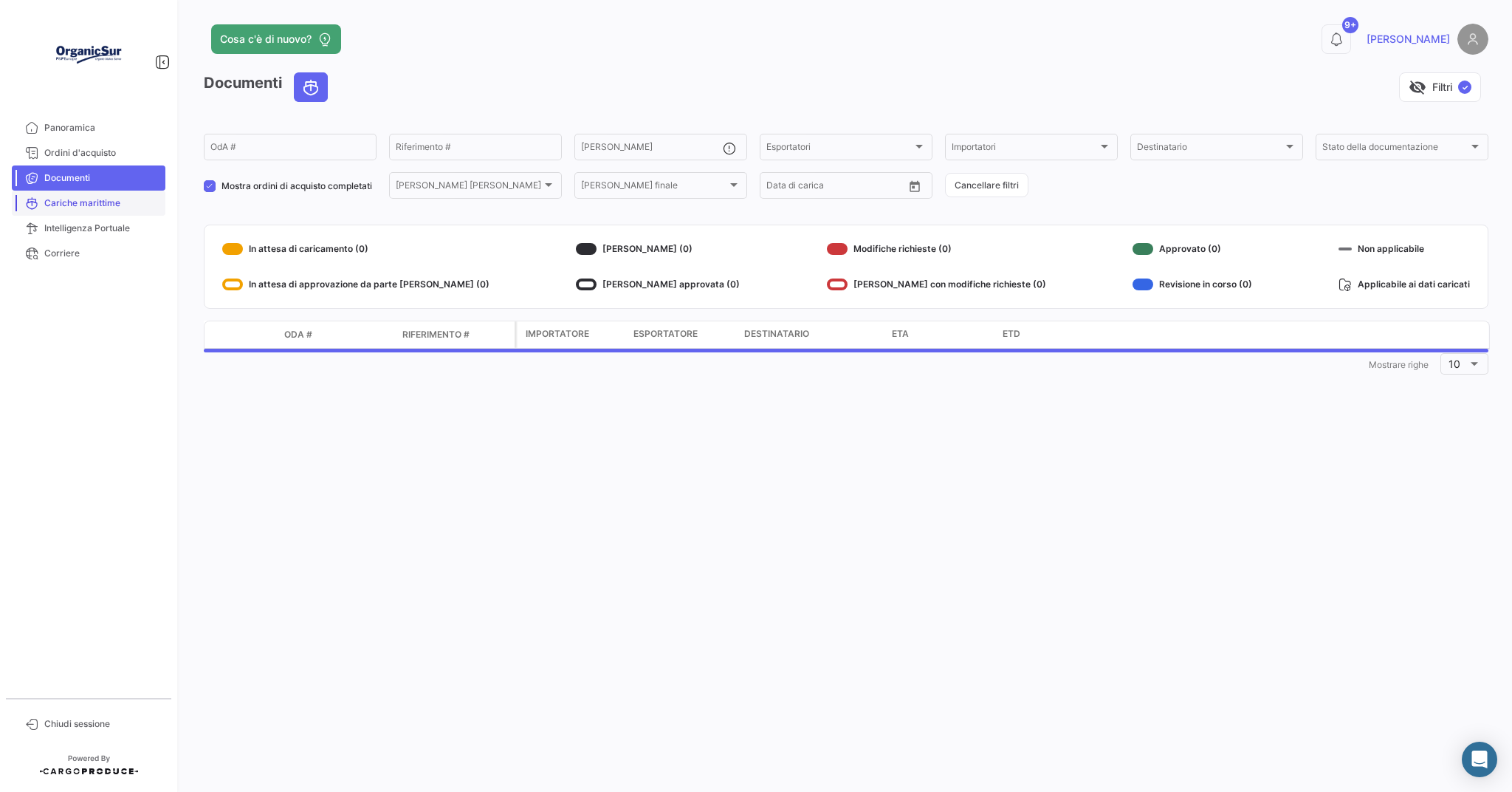
click at [76, 200] on span "Cariche marittime" at bounding box center [102, 203] width 115 height 14
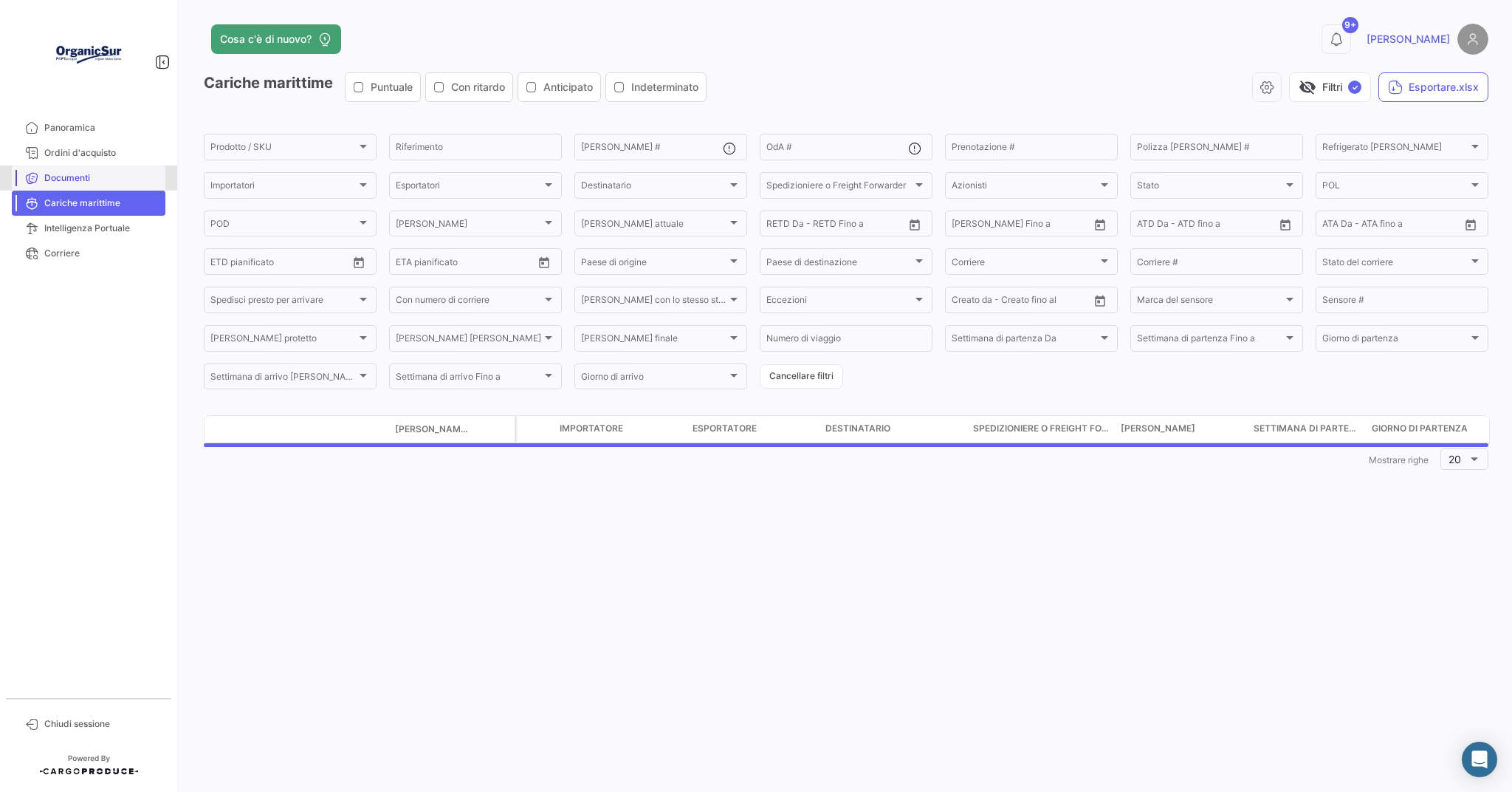
click at [87, 184] on link "Documenti" at bounding box center [89, 178] width 154 height 25
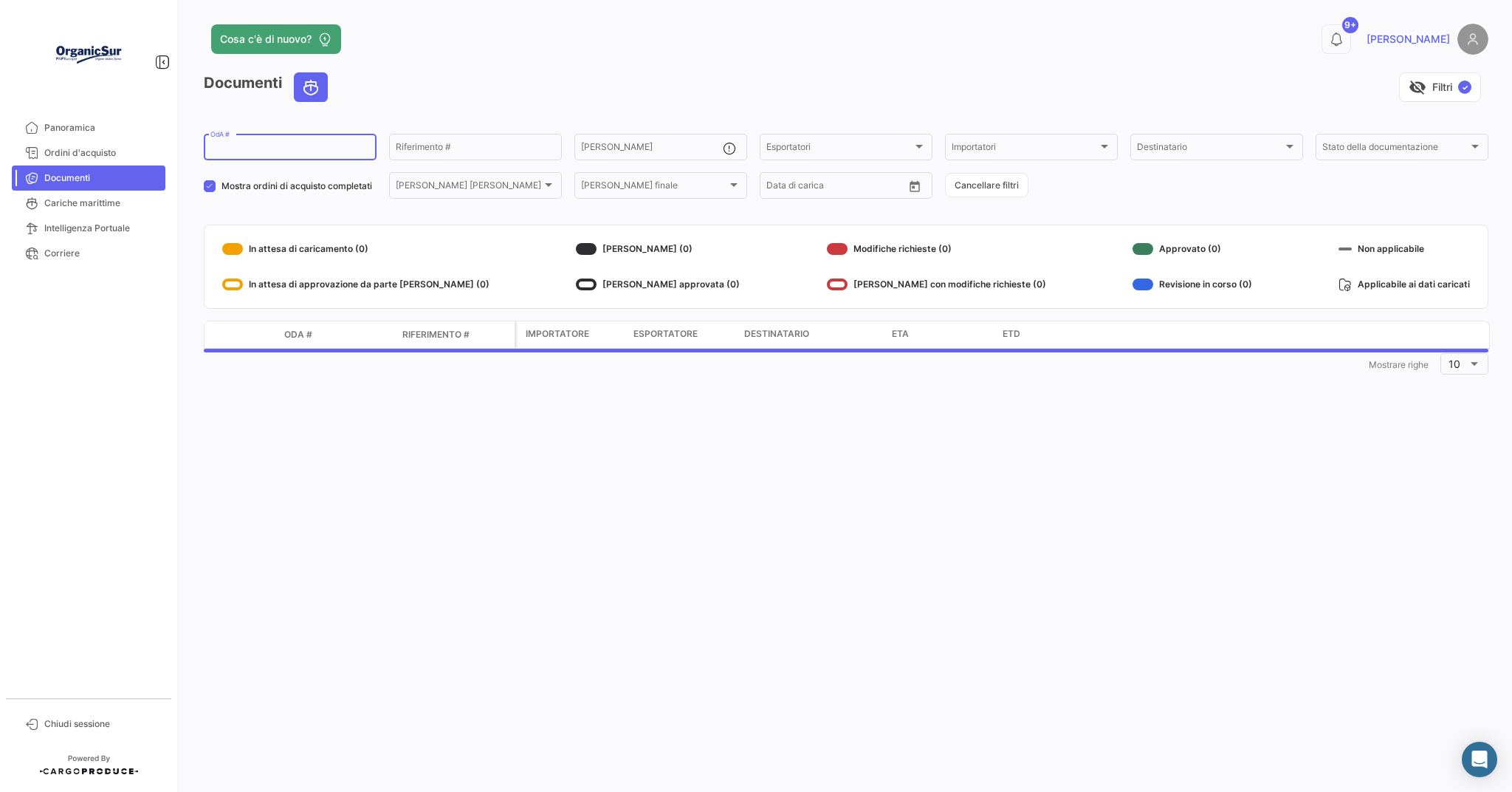
click at [291, 151] on input "OdA #" at bounding box center [291, 149] width 160 height 11
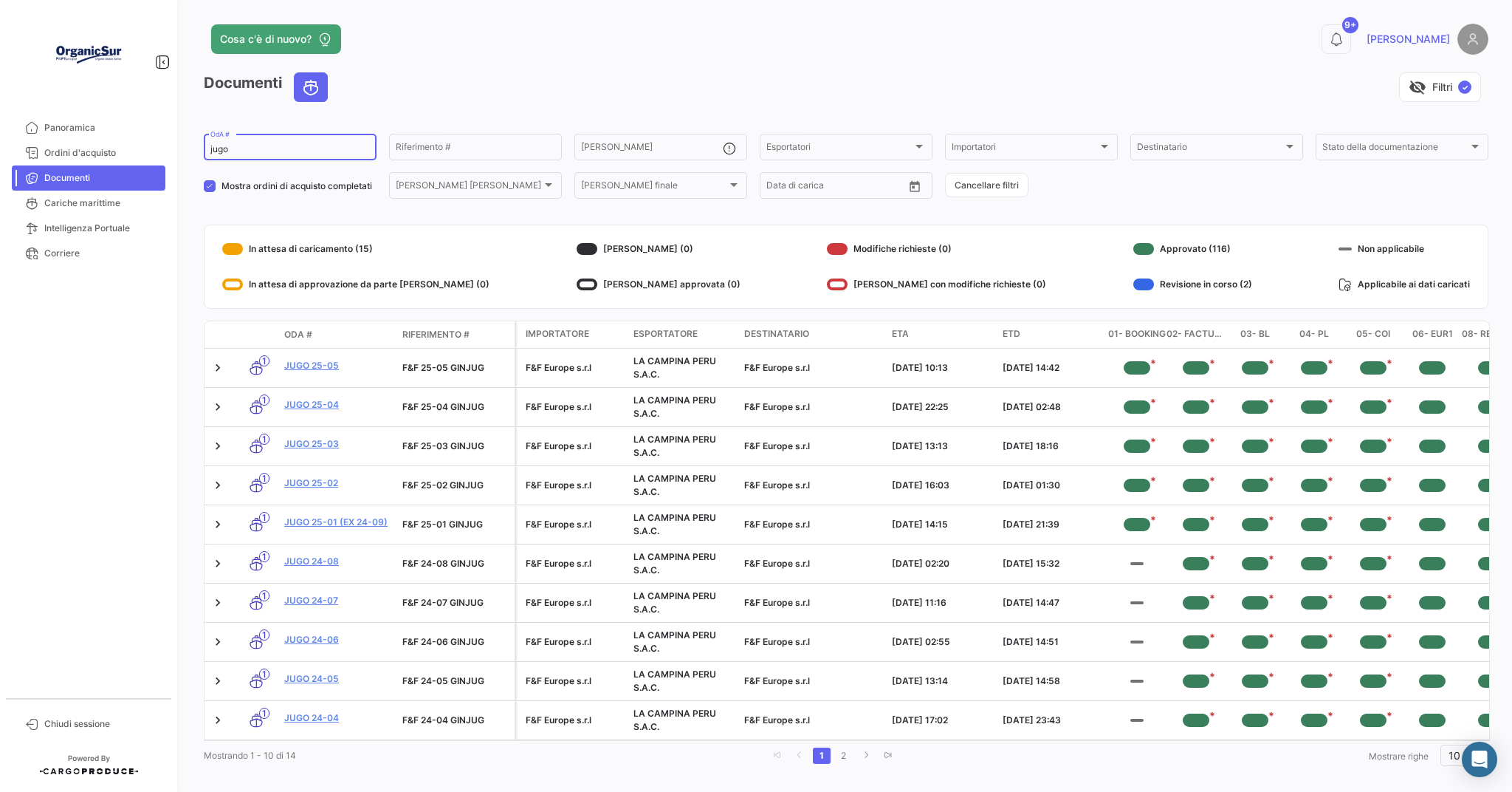
type input "jugo"
drag, startPoint x: 198, startPoint y: 139, endPoint x: 133, endPoint y: 139, distance: 65.0
click at [133, 139] on mat-sidenav-container "Panoramica Ordini d'acquisto Documenti Cariche marittime Intelligenza Portuale …" at bounding box center [756, 396] width 1512 height 792
drag, startPoint x: 133, startPoint y: 139, endPoint x: 207, endPoint y: 154, distance: 75.5
click at [207, 154] on div "jugo OdA #" at bounding box center [291, 146] width 173 height 29
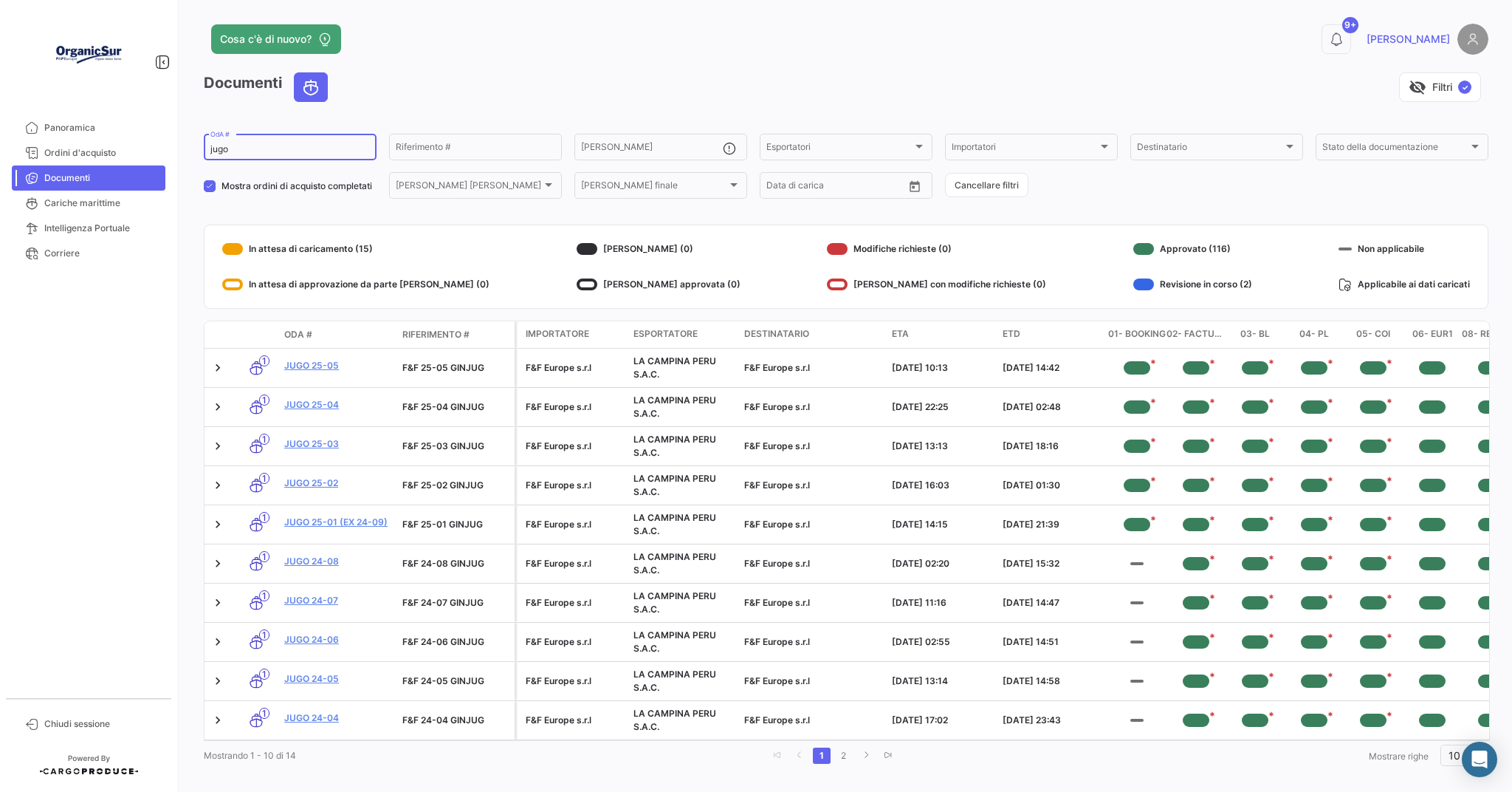
drag, startPoint x: 249, startPoint y: 145, endPoint x: 209, endPoint y: 145, distance: 40.0
click at [209, 145] on div "jugo OdA #" at bounding box center [291, 146] width 173 height 29
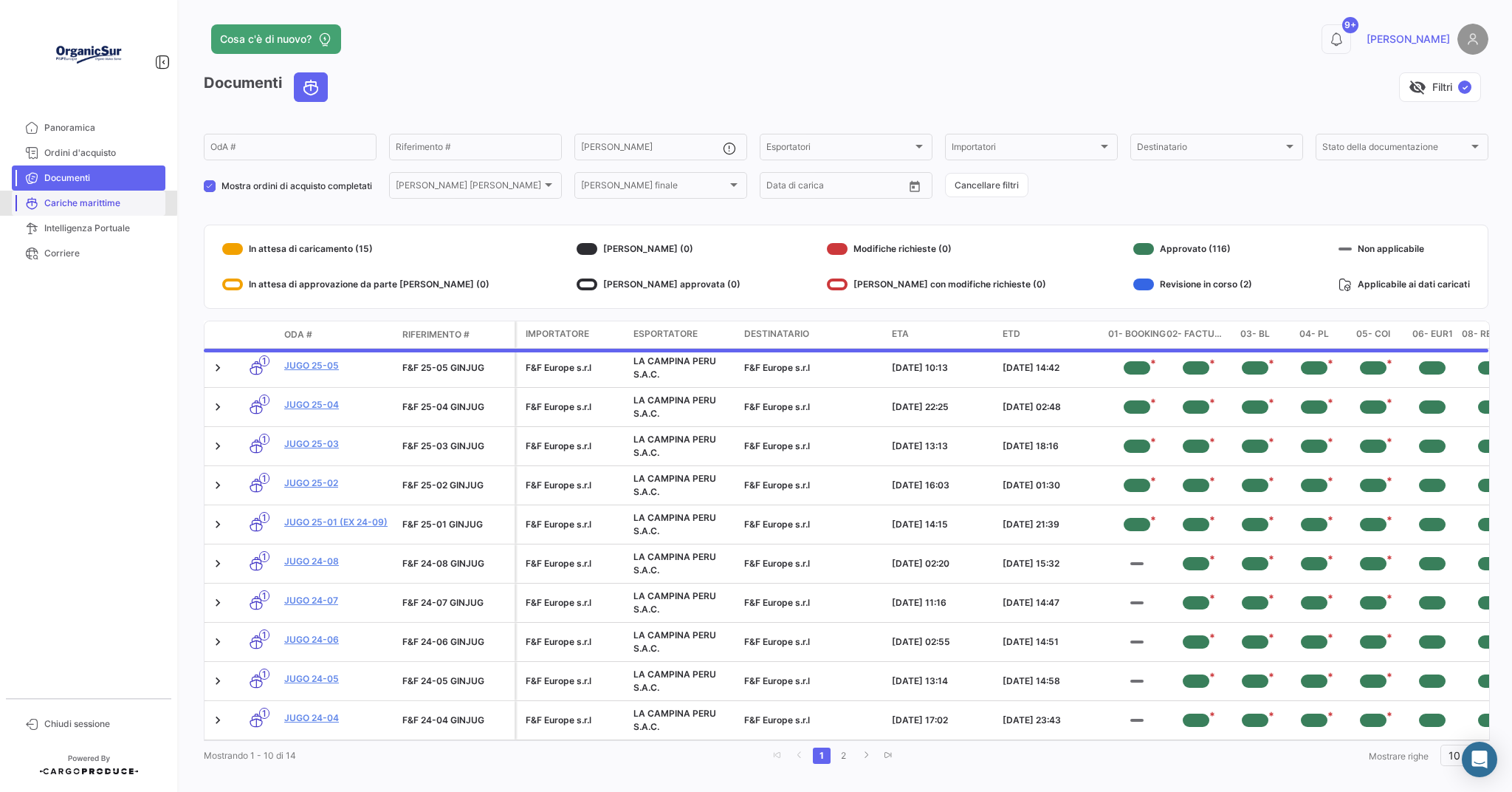
click at [68, 201] on span "Cariche marittime" at bounding box center [102, 203] width 115 height 14
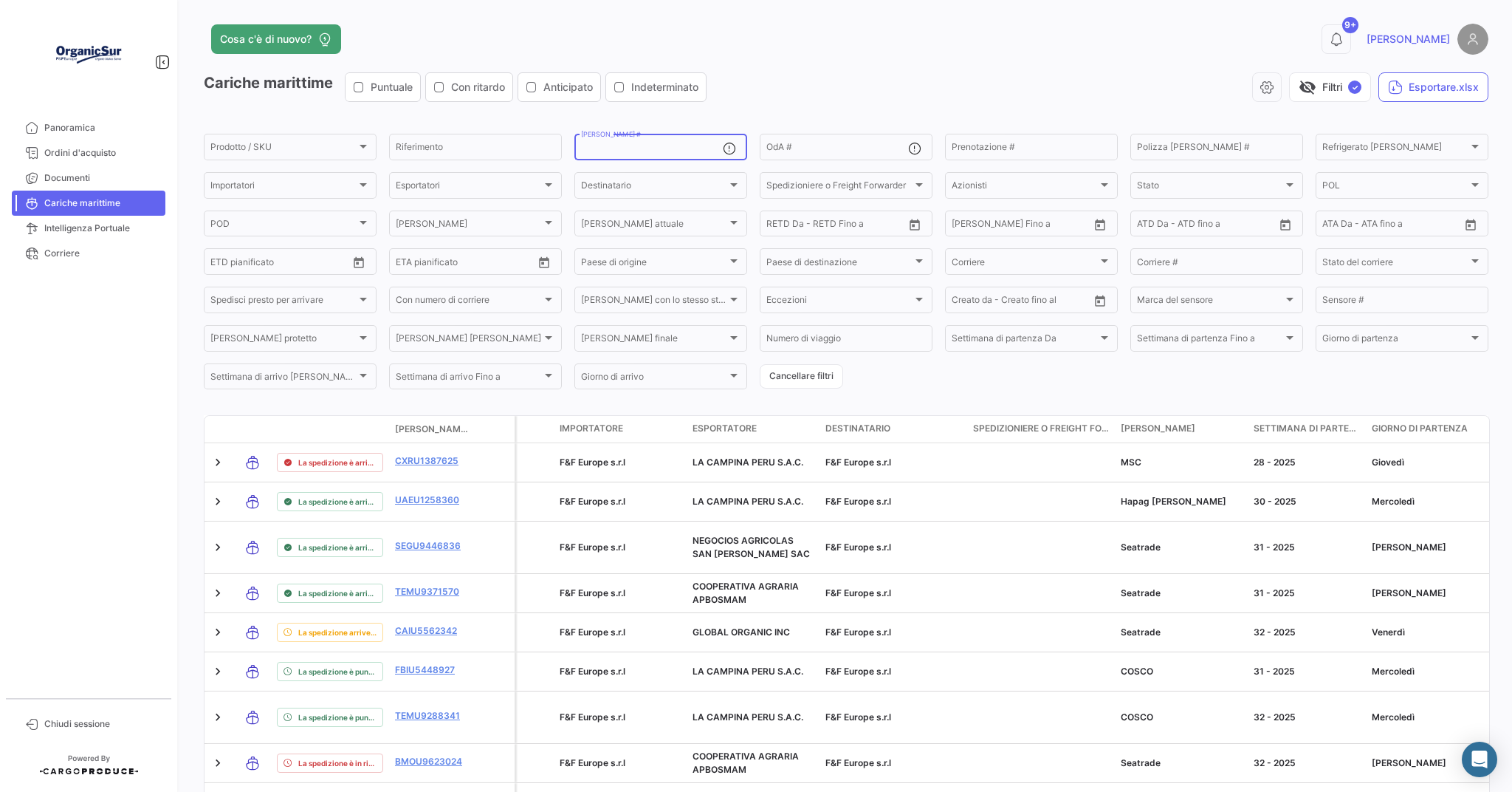
click at [669, 147] on input "[PERSON_NAME] #" at bounding box center [652, 149] width 141 height 11
paste input "CXRU1581142"
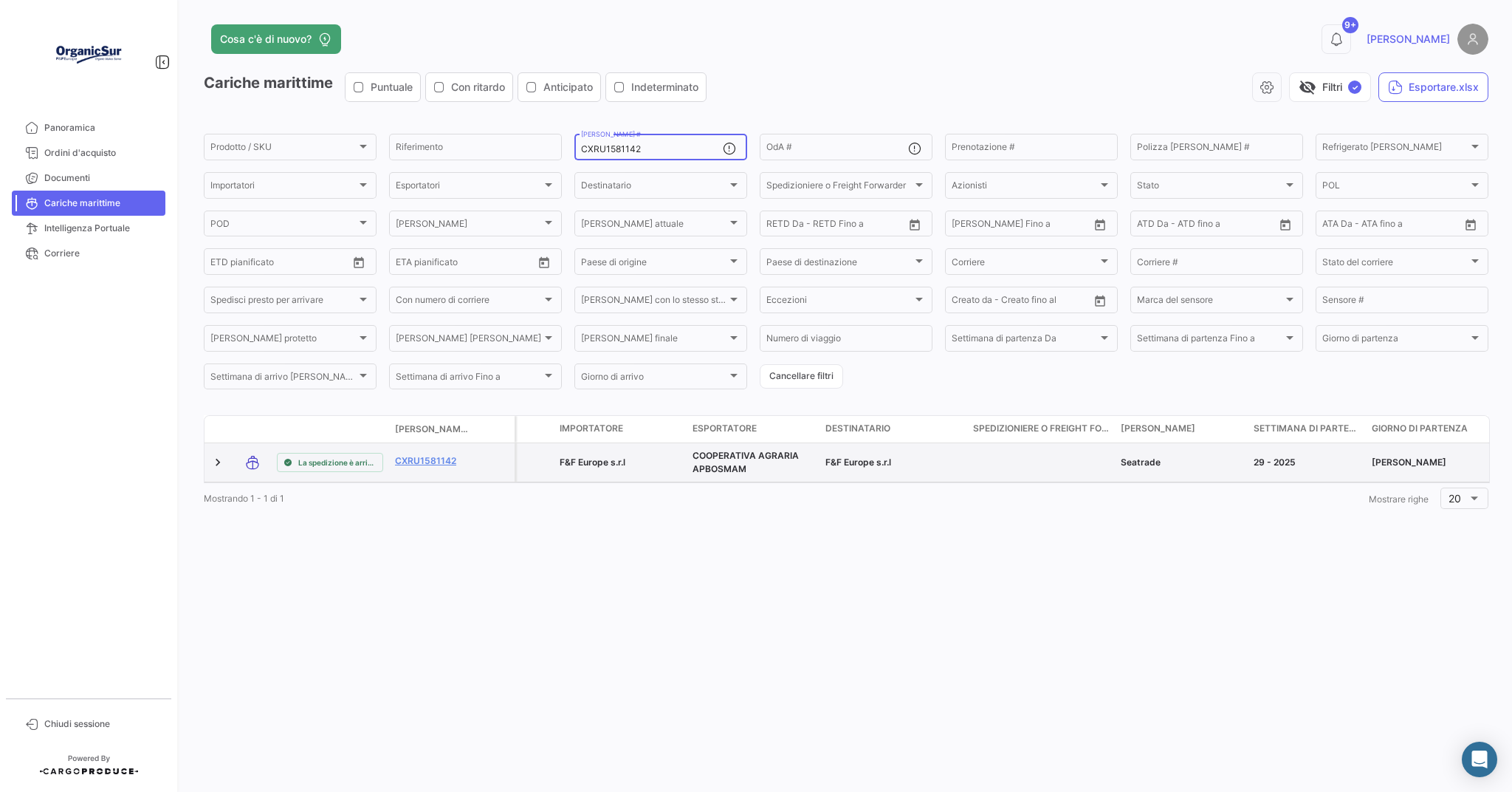
type input "CXRU1581142"
click at [428, 453] on datatable-body-cell "CXRU1581142" at bounding box center [434, 462] width 89 height 38
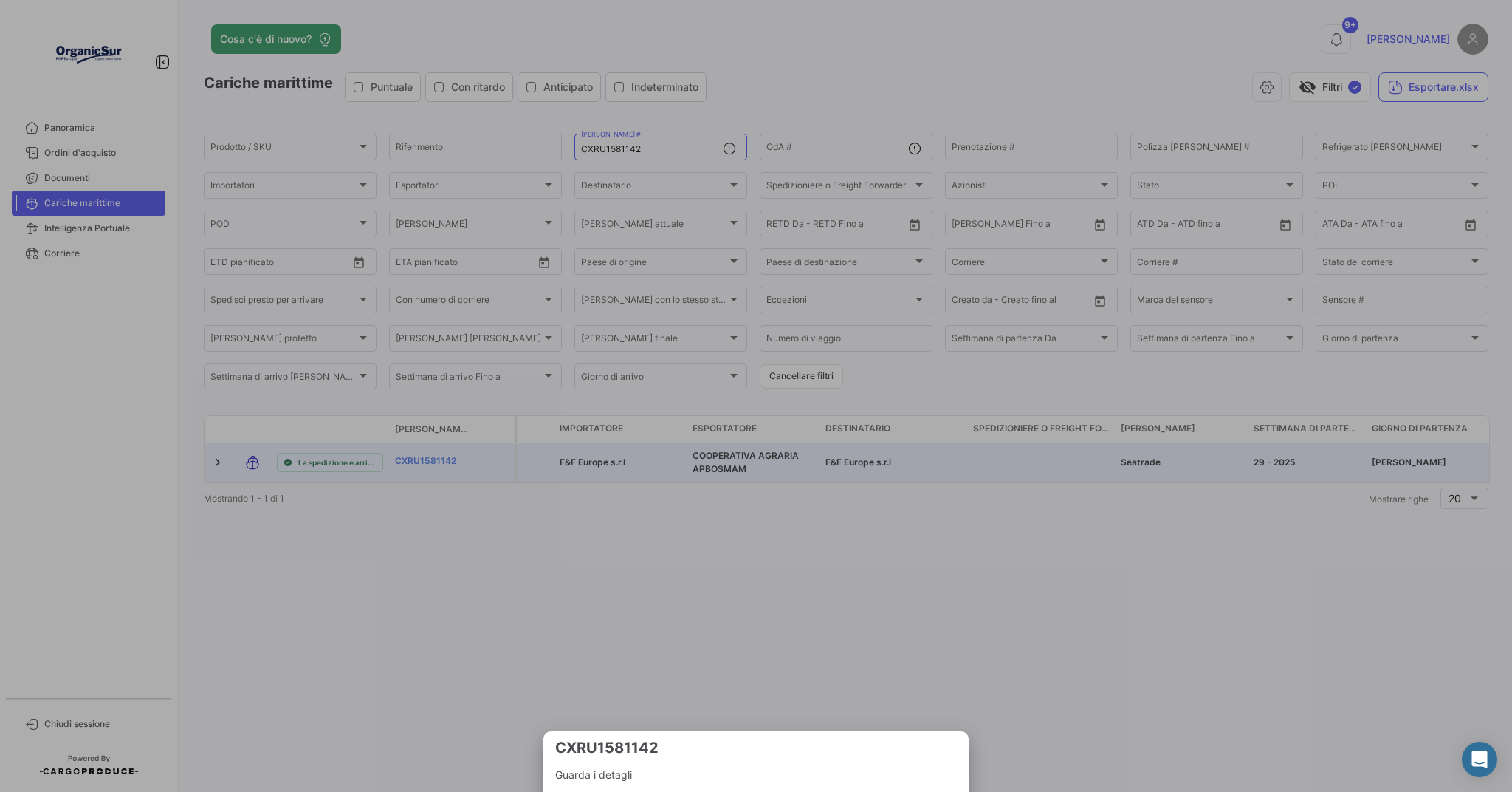
click at [412, 464] on div at bounding box center [756, 396] width 1512 height 792
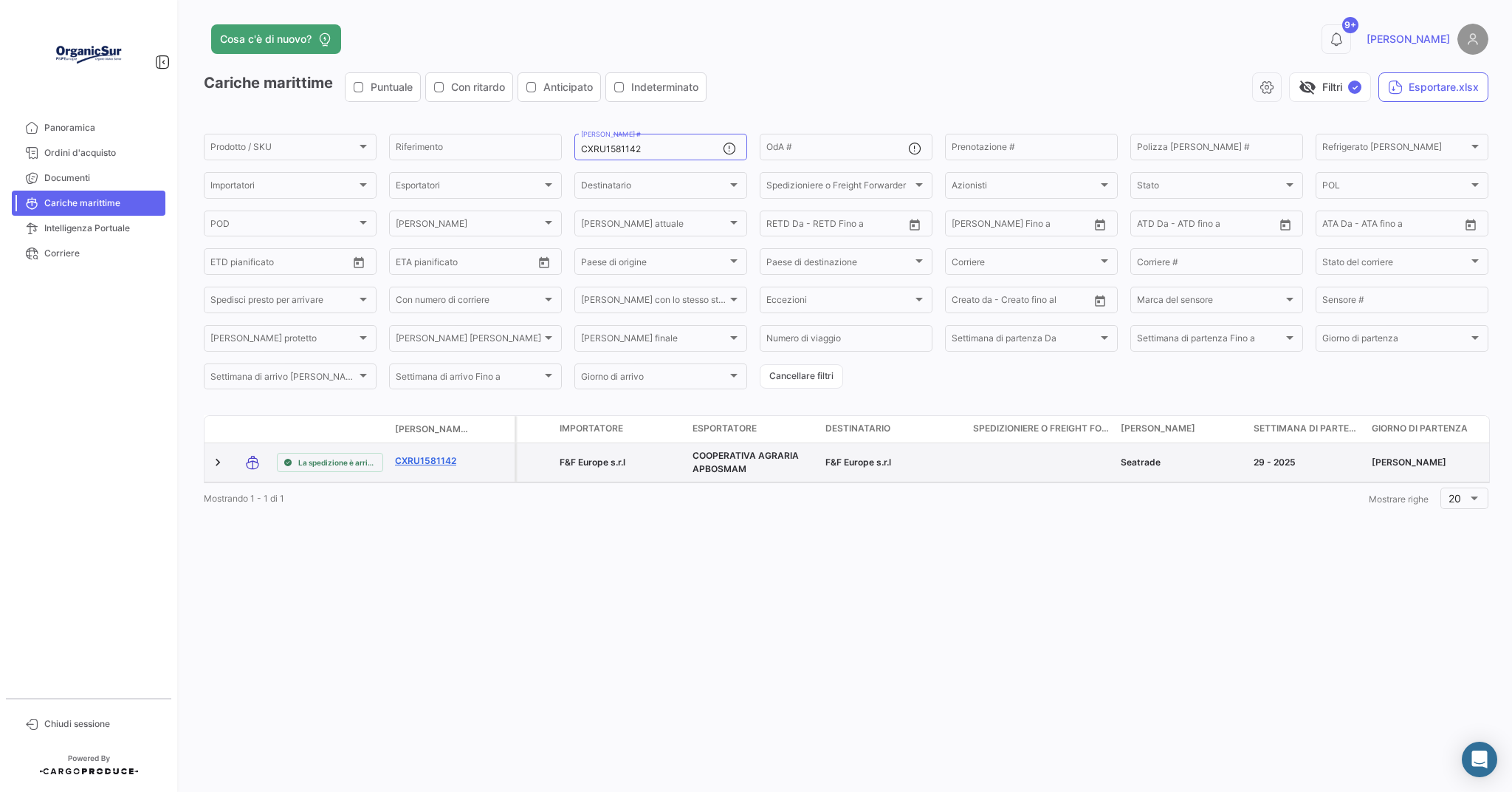
click at [422, 463] on link "CXRU1581142" at bounding box center [434, 461] width 77 height 14
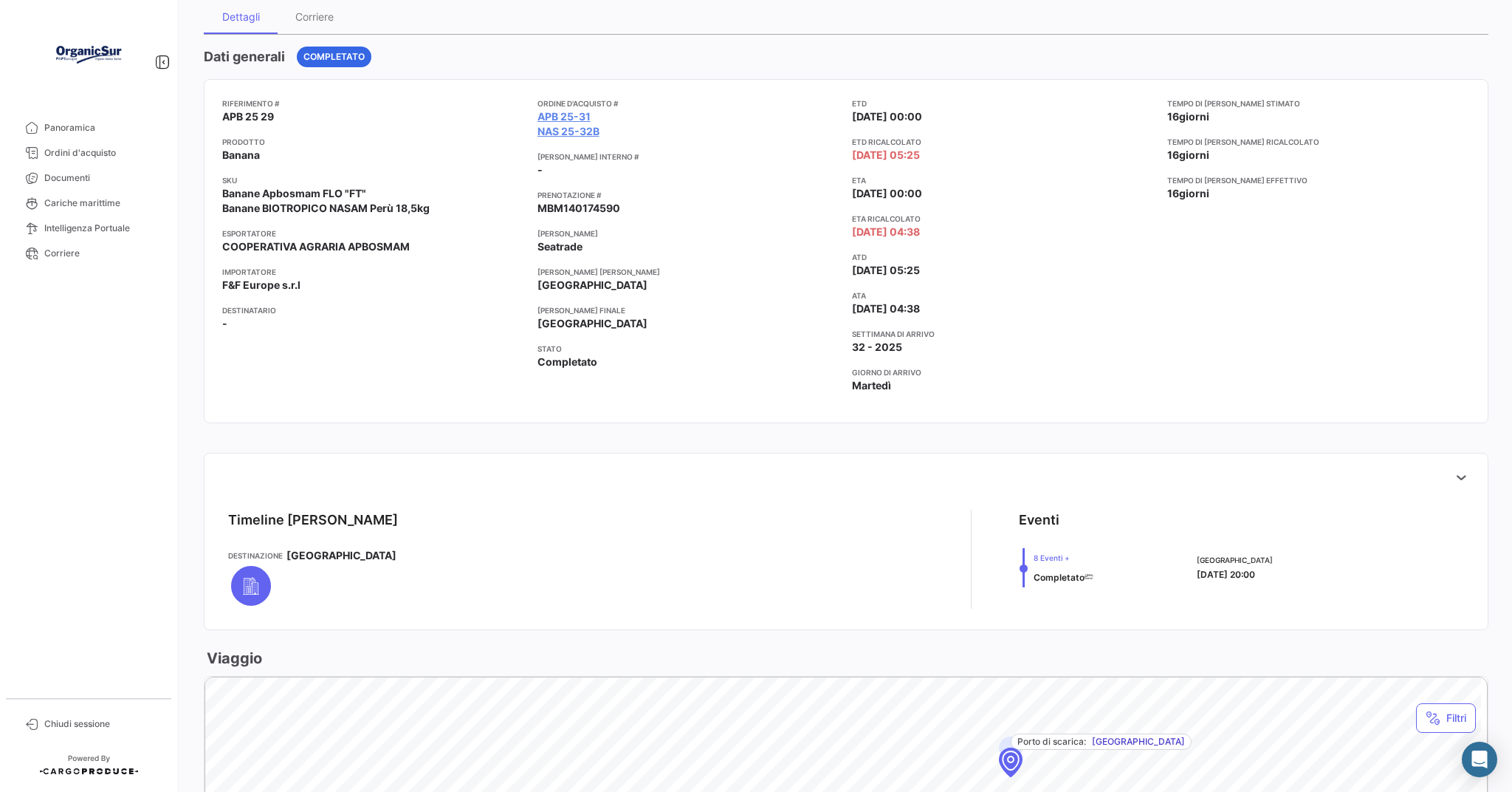
scroll to position [20, 0]
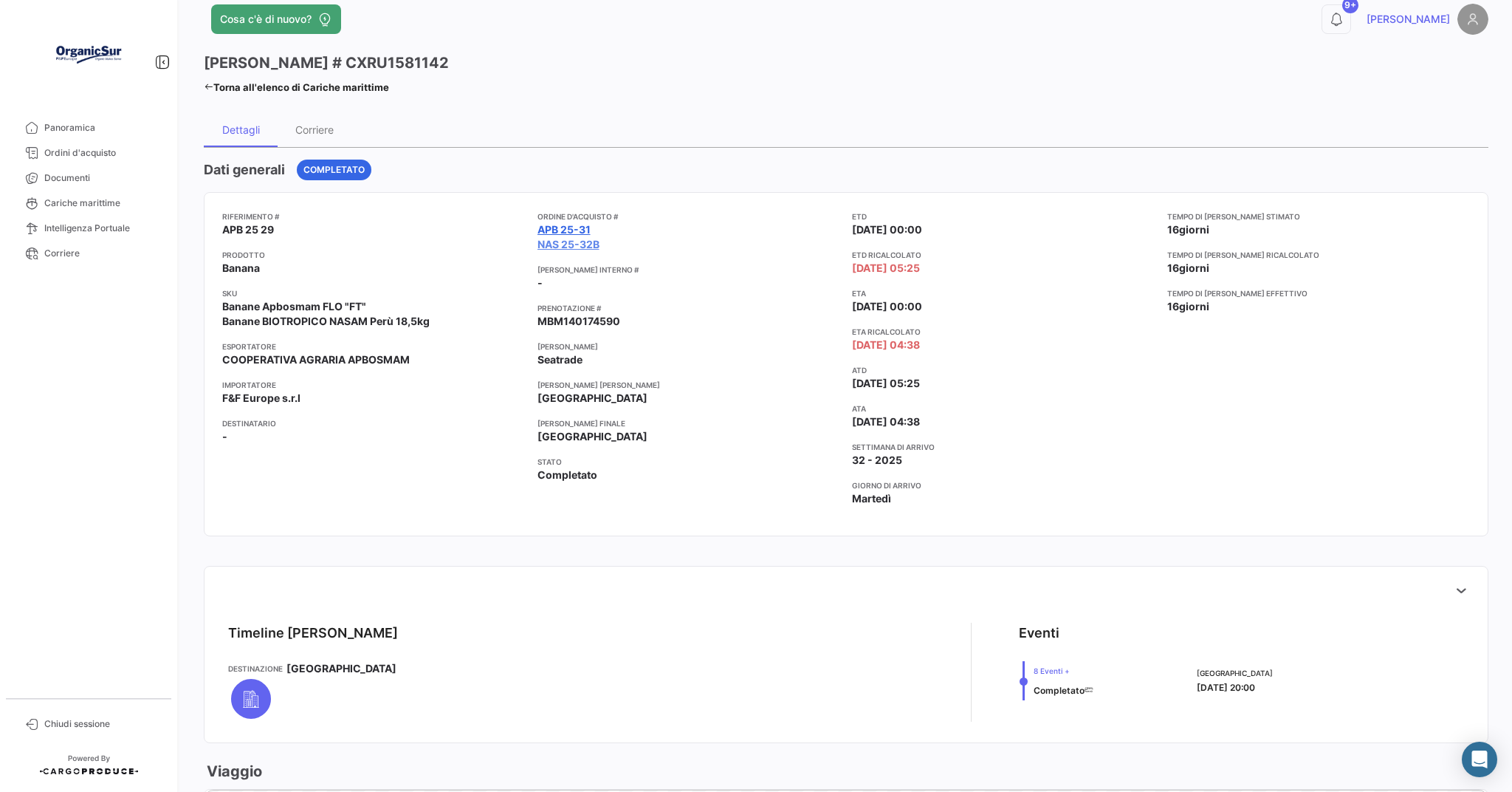
click at [563, 234] on link "APB 25-31" at bounding box center [564, 230] width 53 height 15
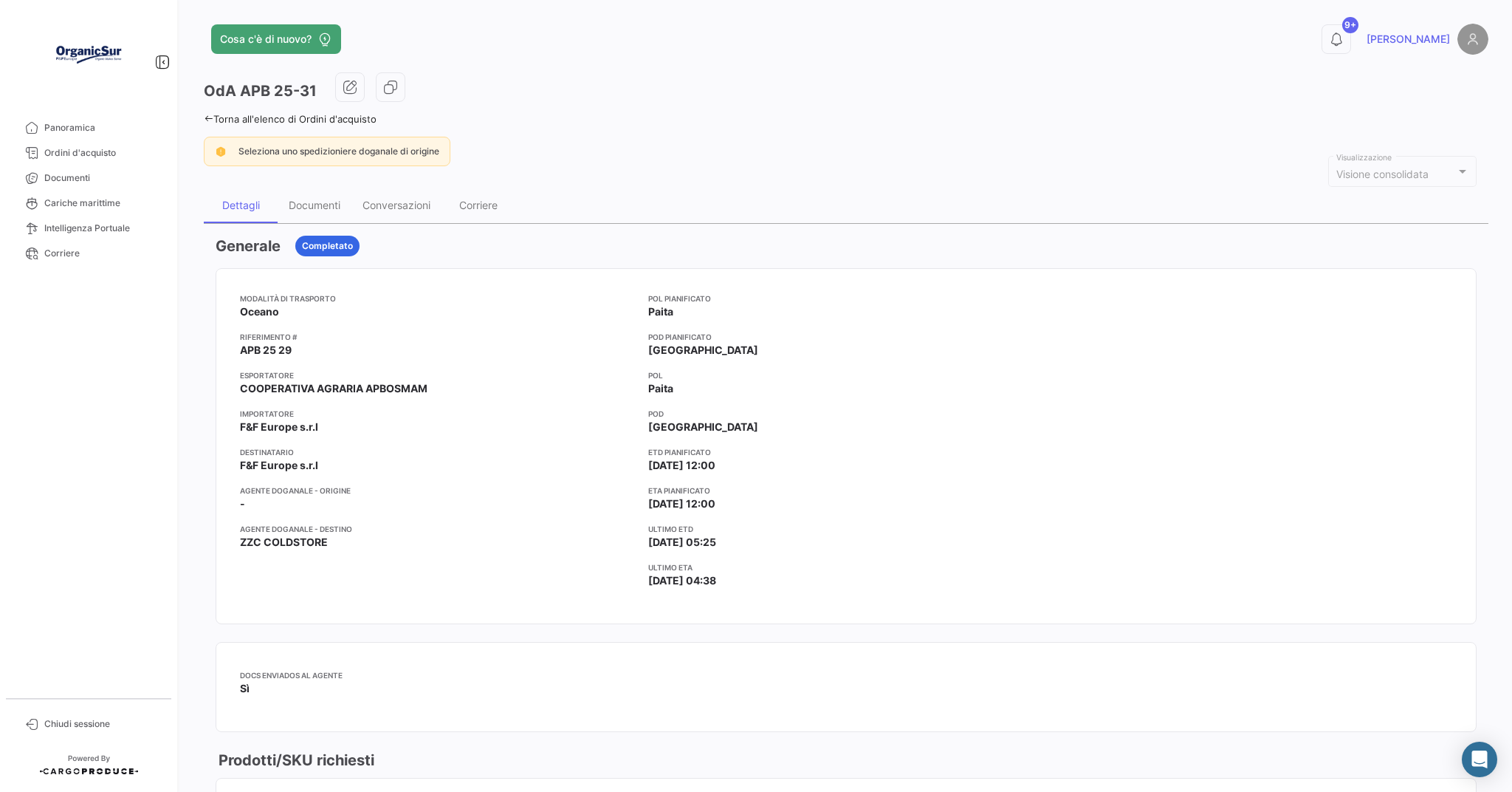
click at [206, 117] on icon at bounding box center [208, 118] width 10 height 10
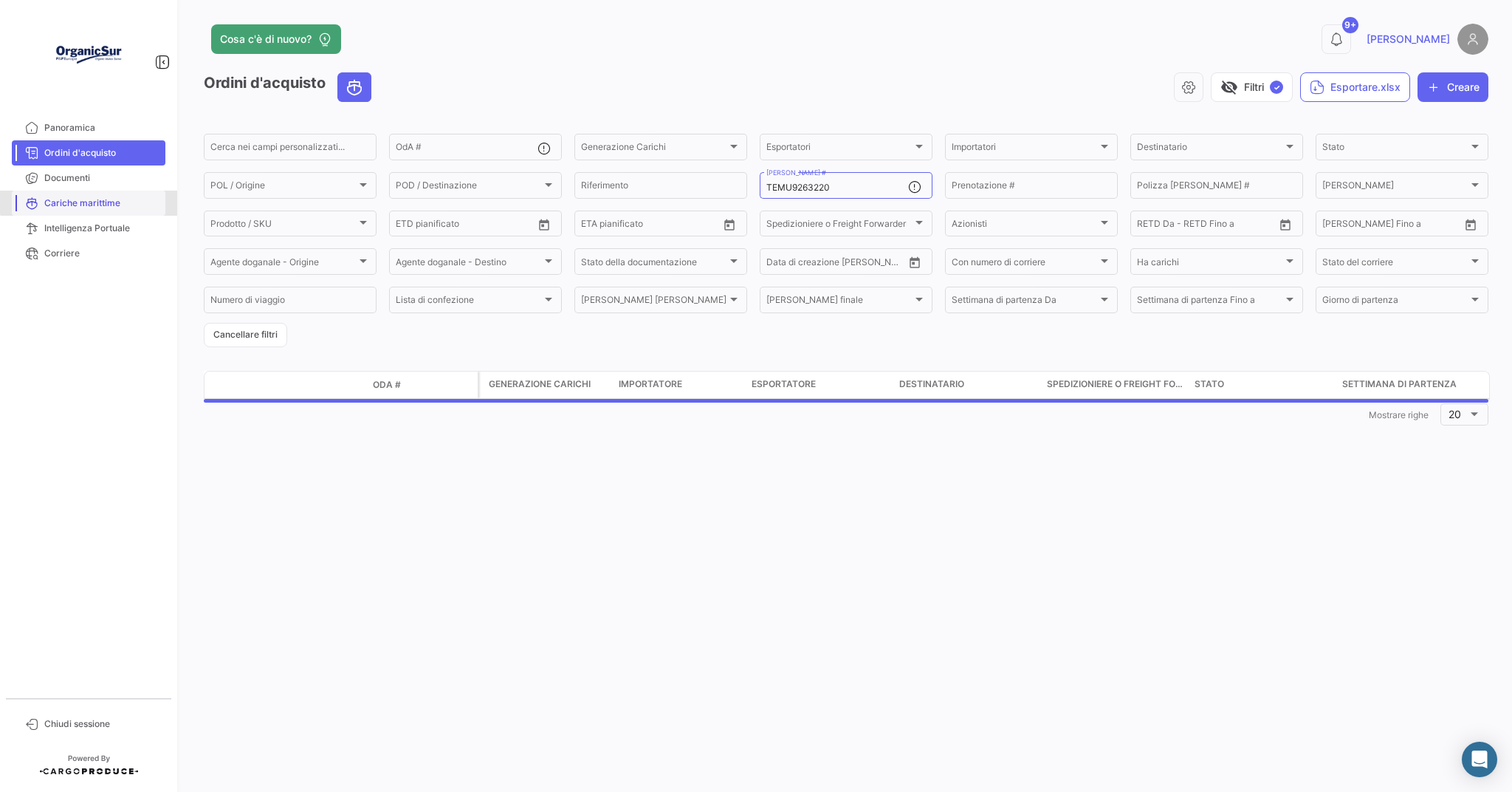
click at [101, 201] on span "Cariche marittime" at bounding box center [102, 203] width 115 height 14
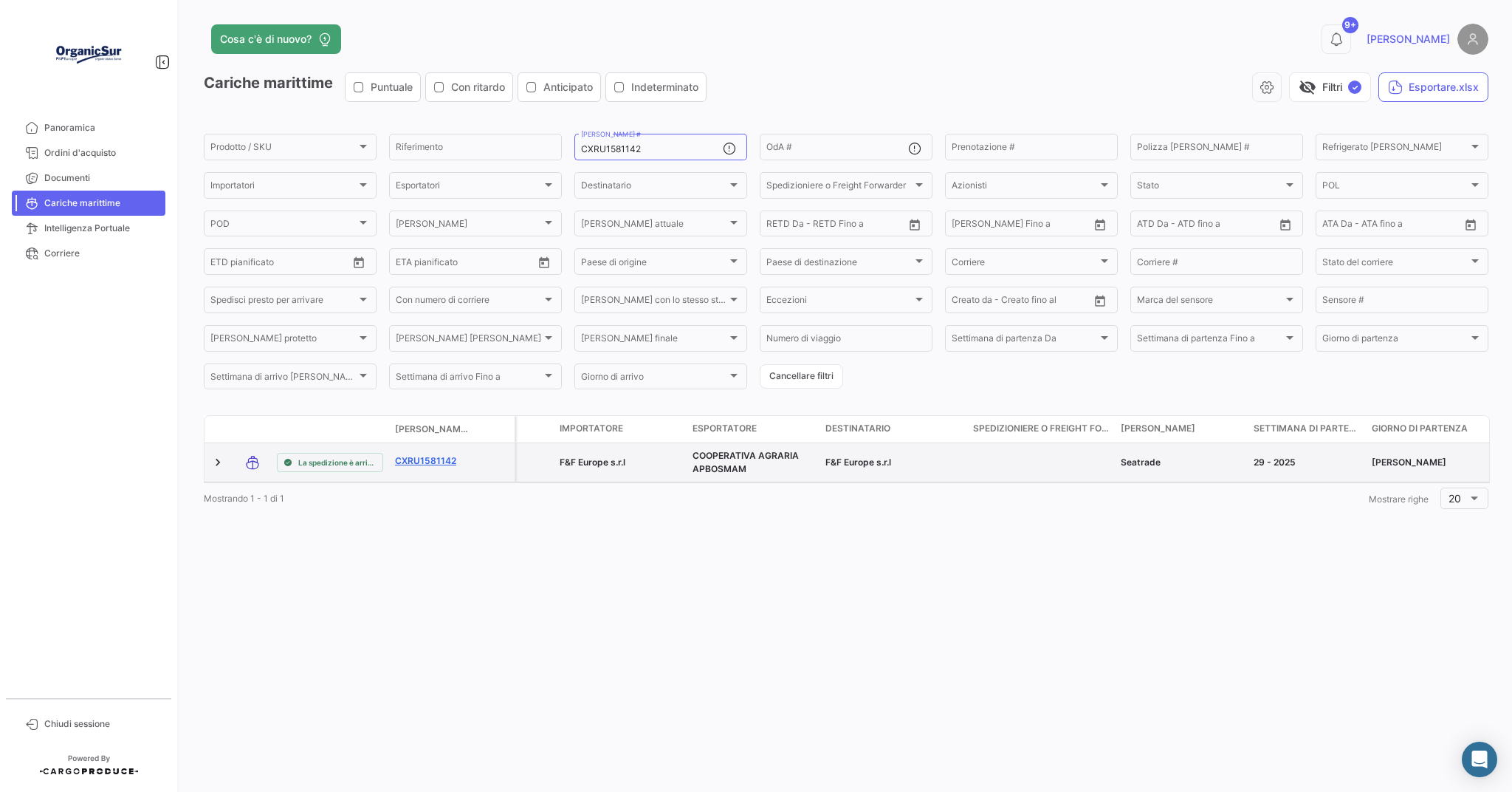
click at [433, 462] on link "CXRU1581142" at bounding box center [434, 461] width 77 height 14
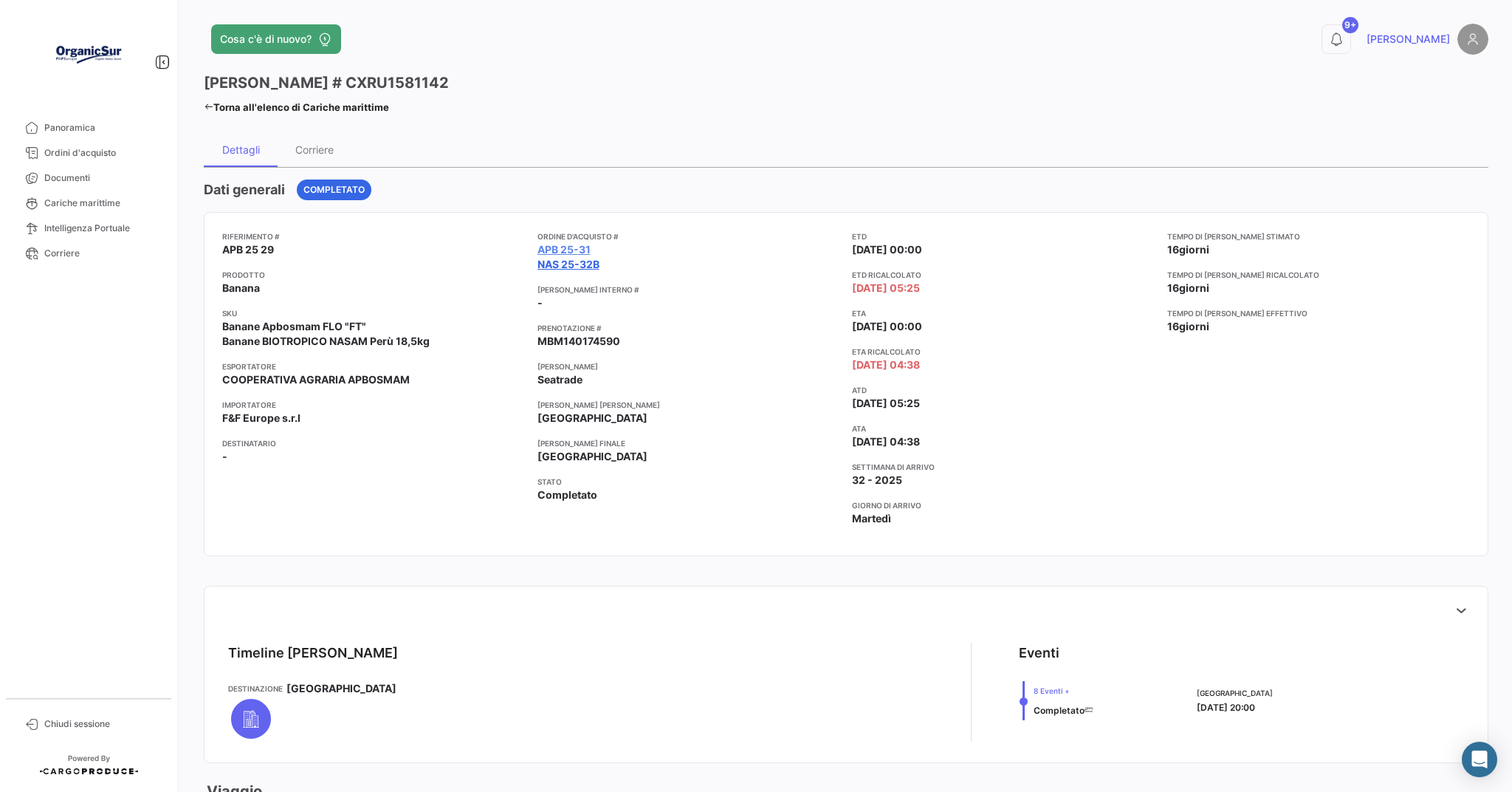
click at [567, 265] on link "NAS 25-32b" at bounding box center [568, 264] width 62 height 15
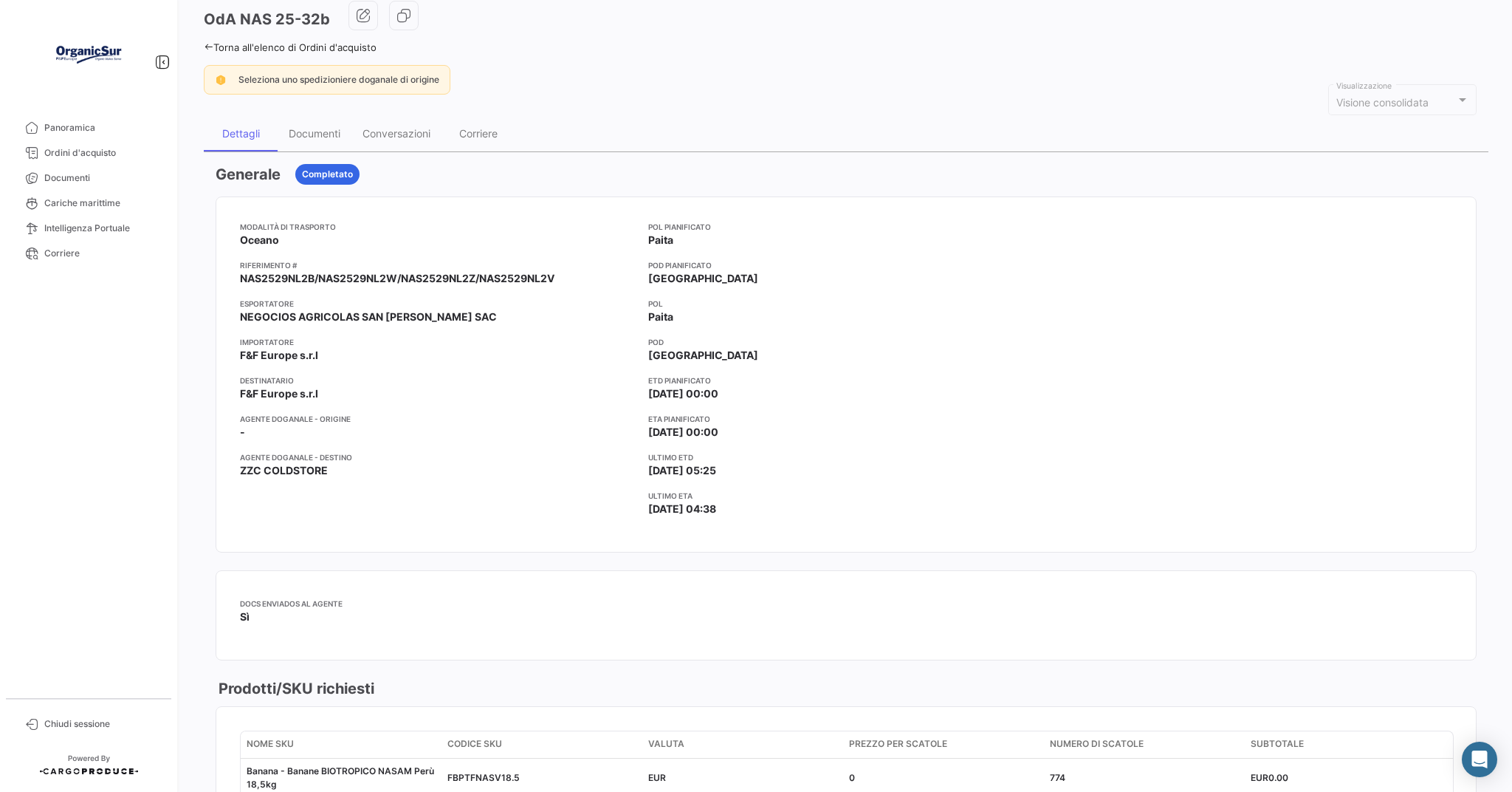
scroll to position [295, 0]
